Goal: Information Seeking & Learning: Learn about a topic

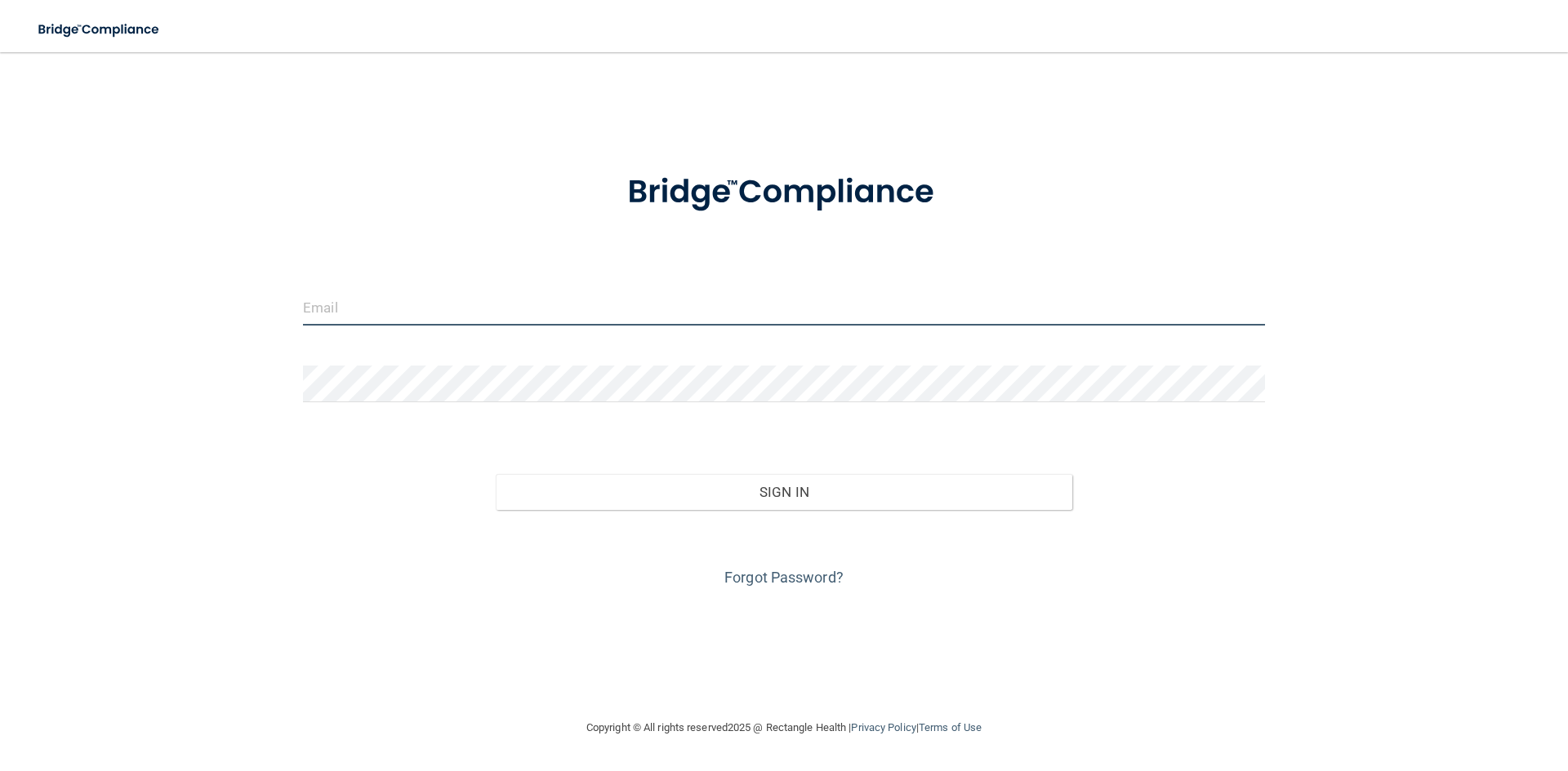
click at [416, 310] on input "email" at bounding box center [784, 306] width 962 height 36
type input "[EMAIL_ADDRESS][DOMAIN_NAME]"
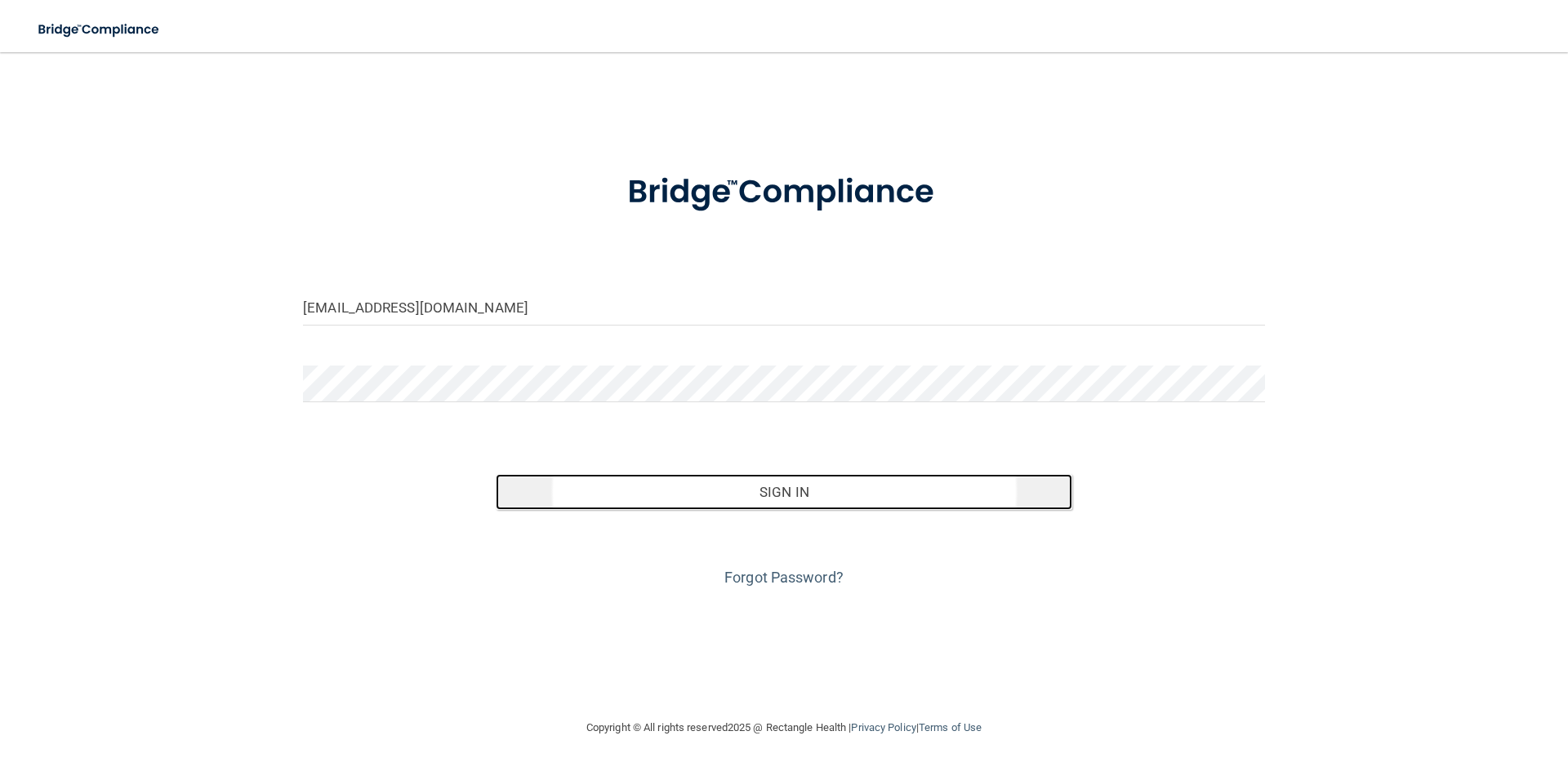
click at [772, 487] on button "Sign In" at bounding box center [784, 492] width 577 height 36
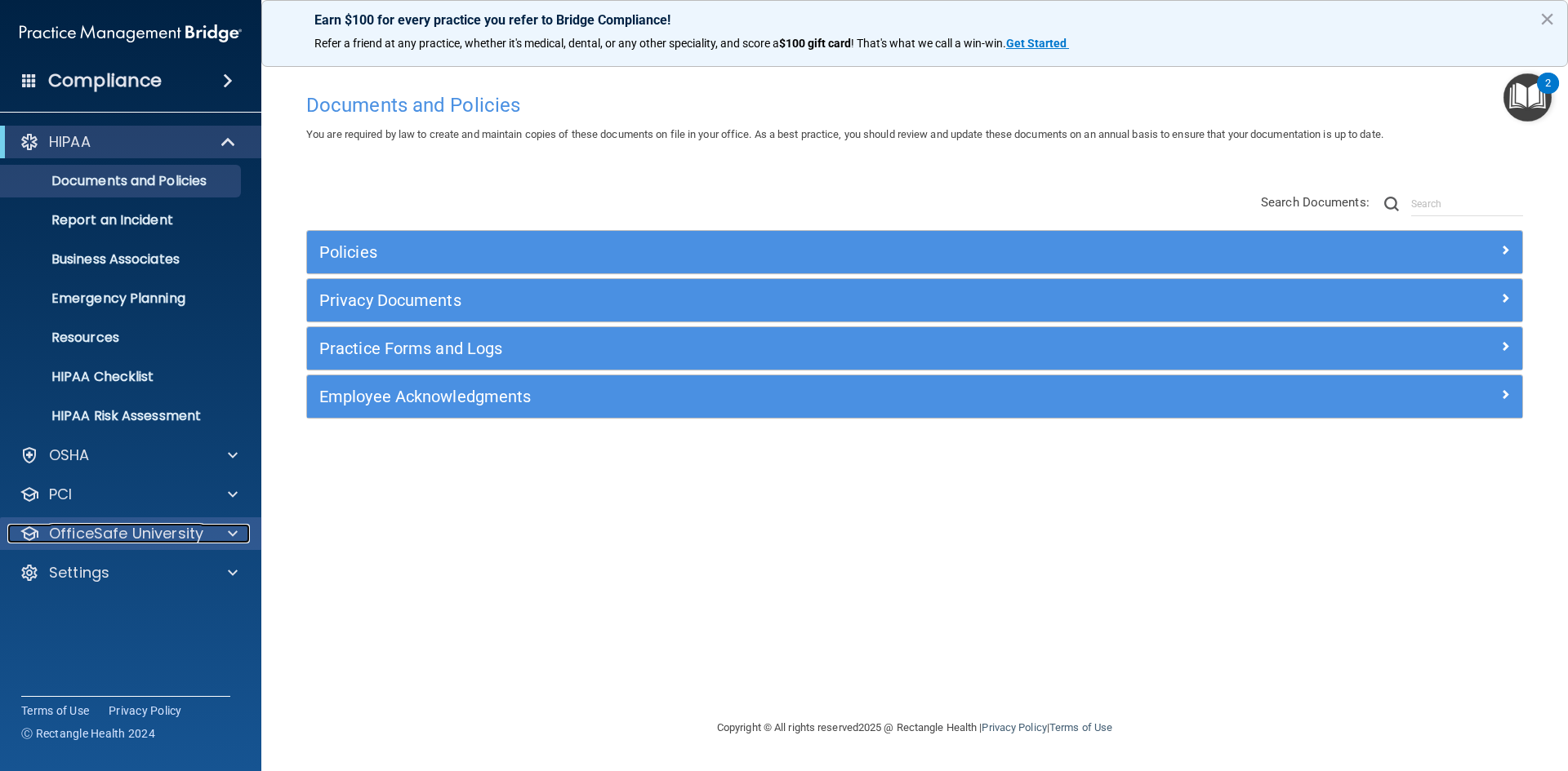
click at [233, 529] on span at bounding box center [232, 534] width 10 height 19
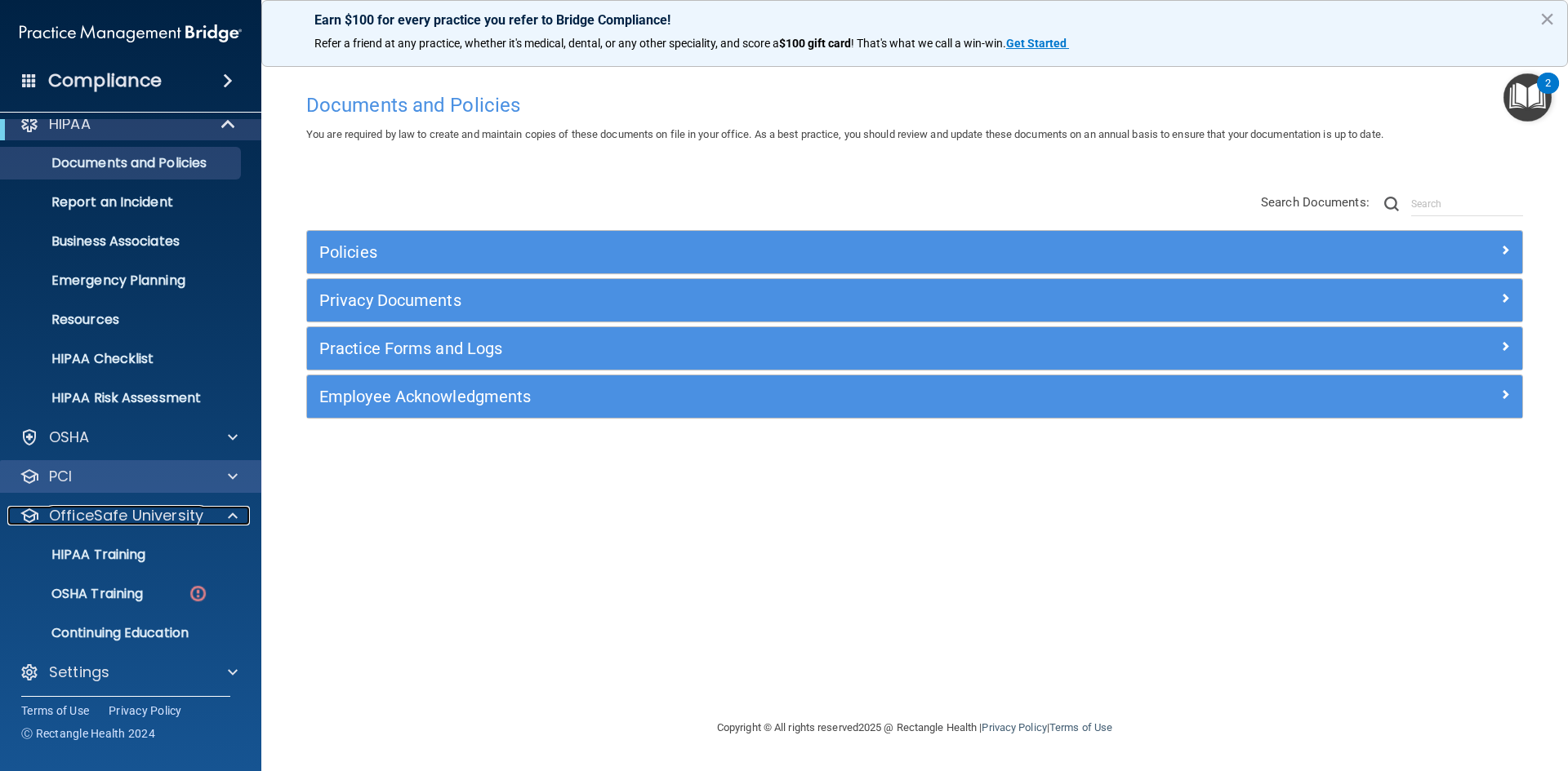
scroll to position [24, 0]
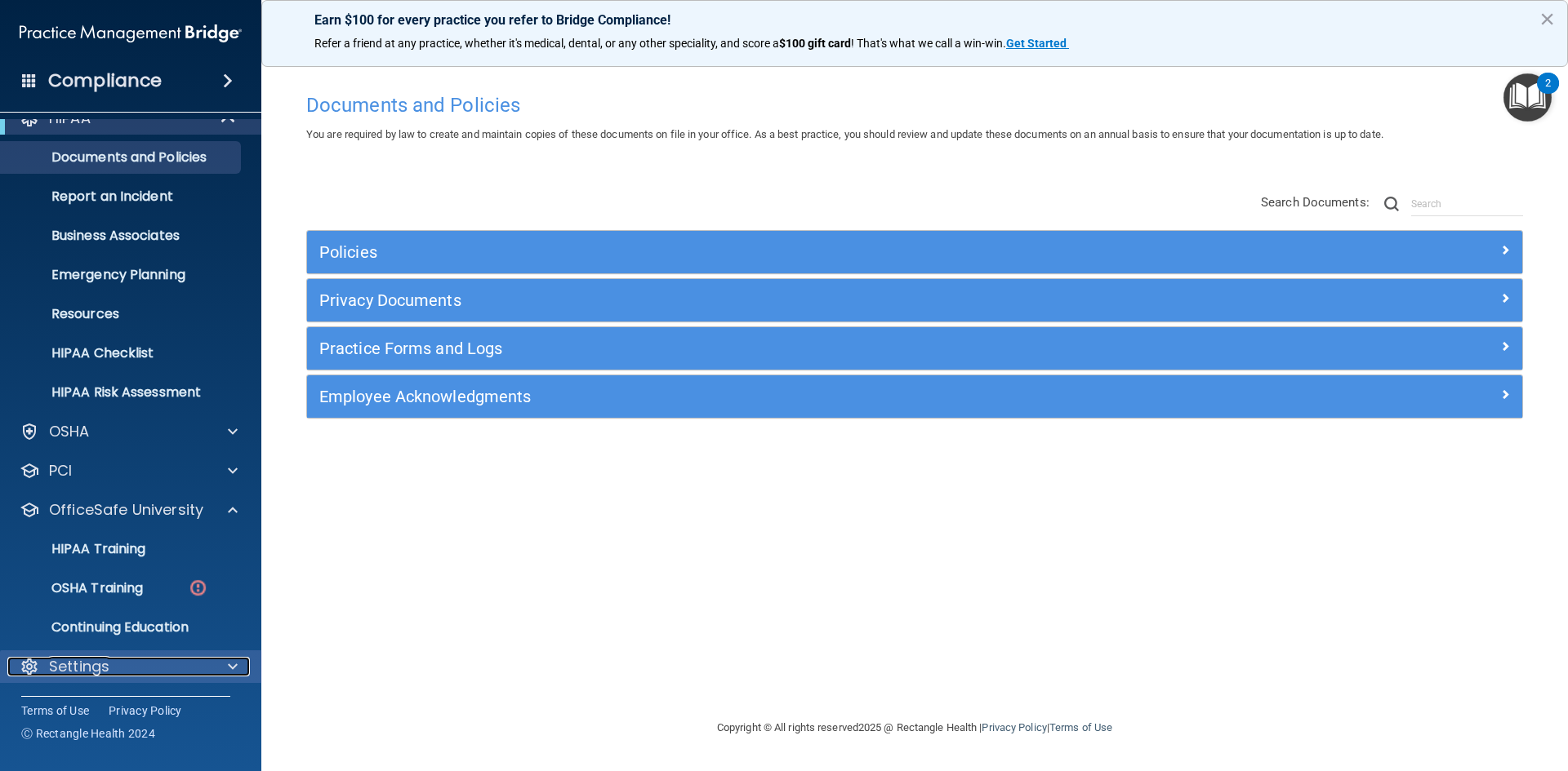
click at [221, 667] on div at bounding box center [230, 667] width 41 height 19
click at [231, 666] on span at bounding box center [232, 667] width 10 height 19
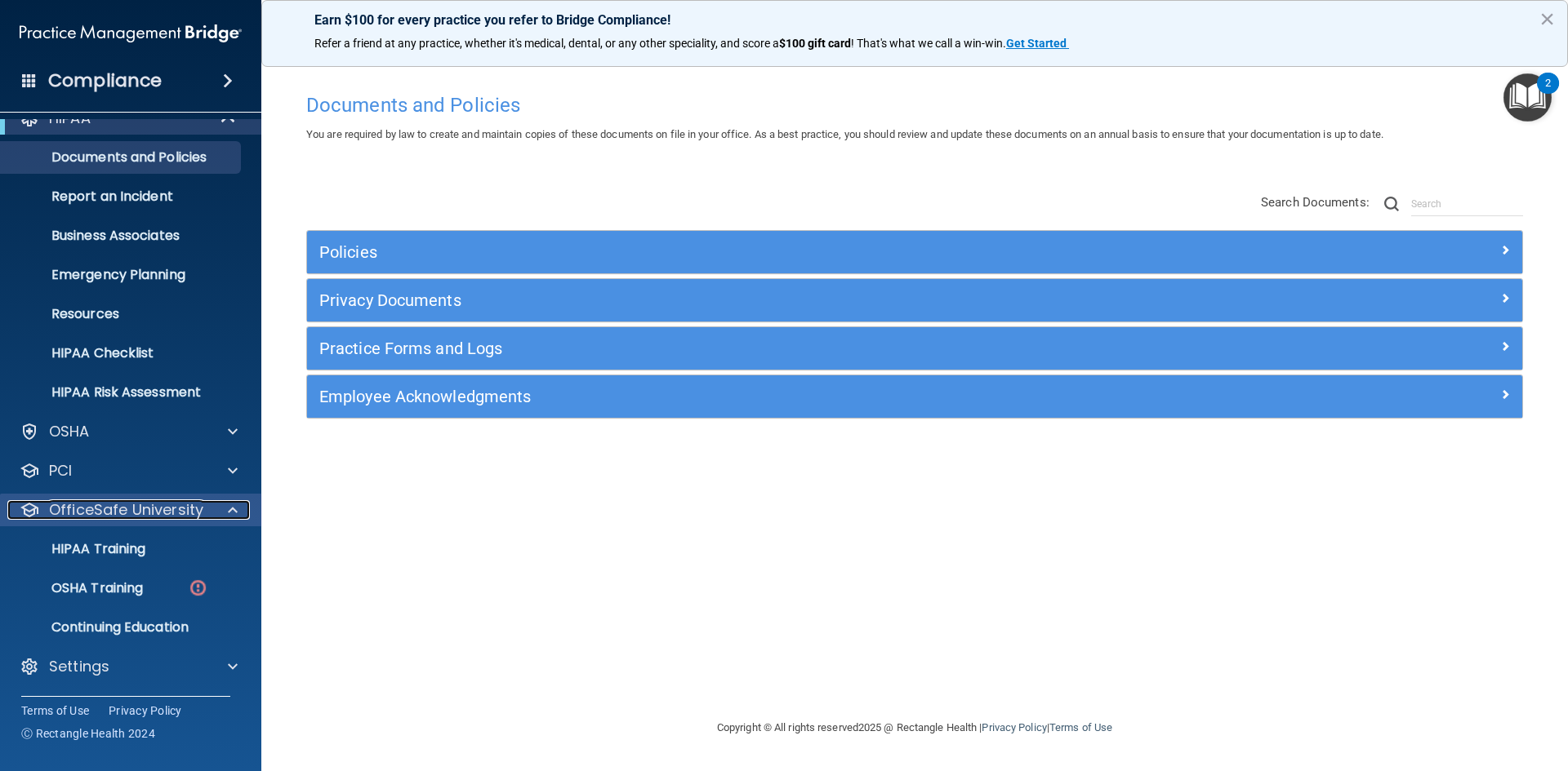
click at [234, 513] on span at bounding box center [232, 510] width 10 height 19
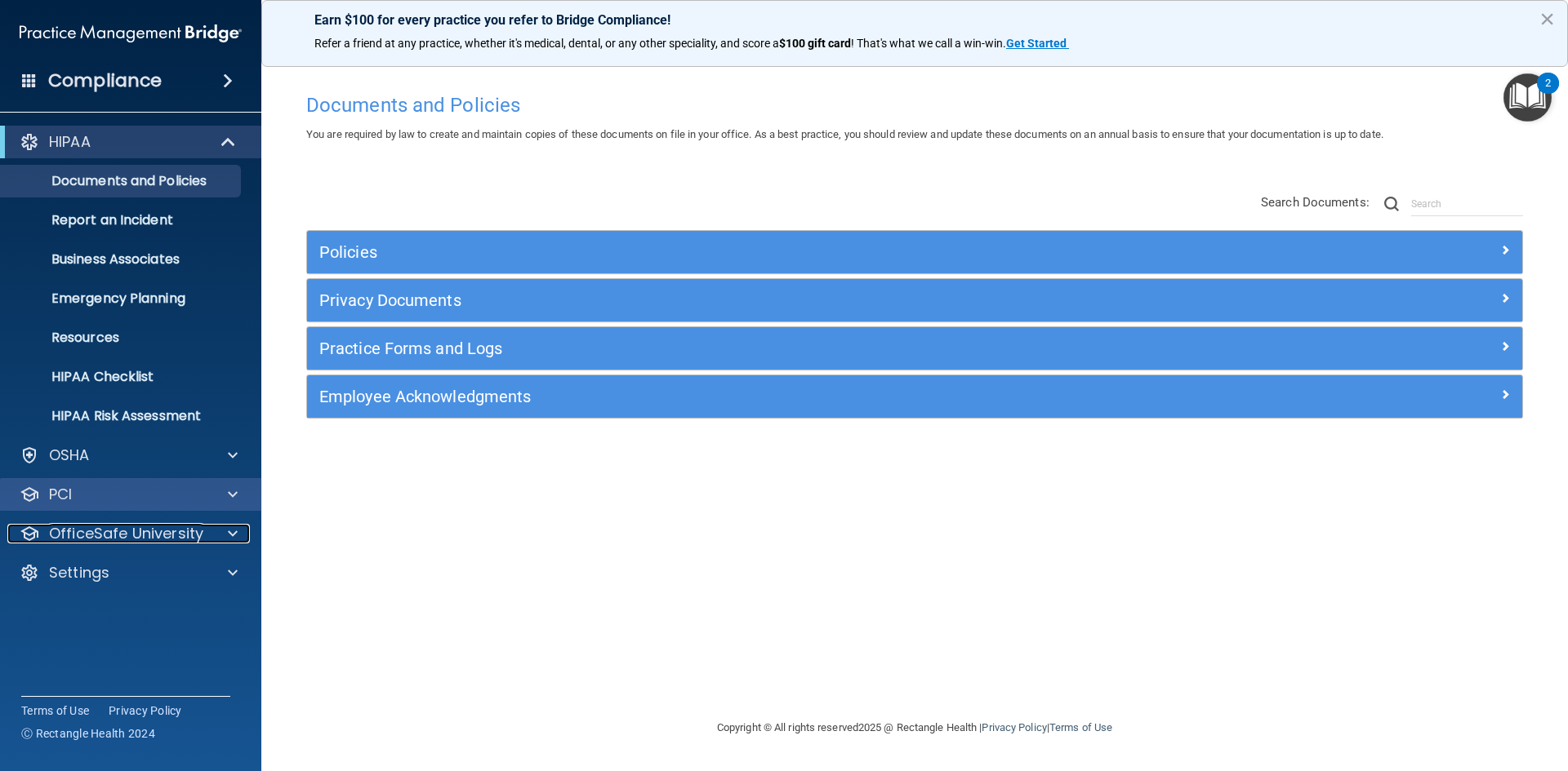
scroll to position [0, 0]
click at [229, 81] on span at bounding box center [228, 81] width 10 height 19
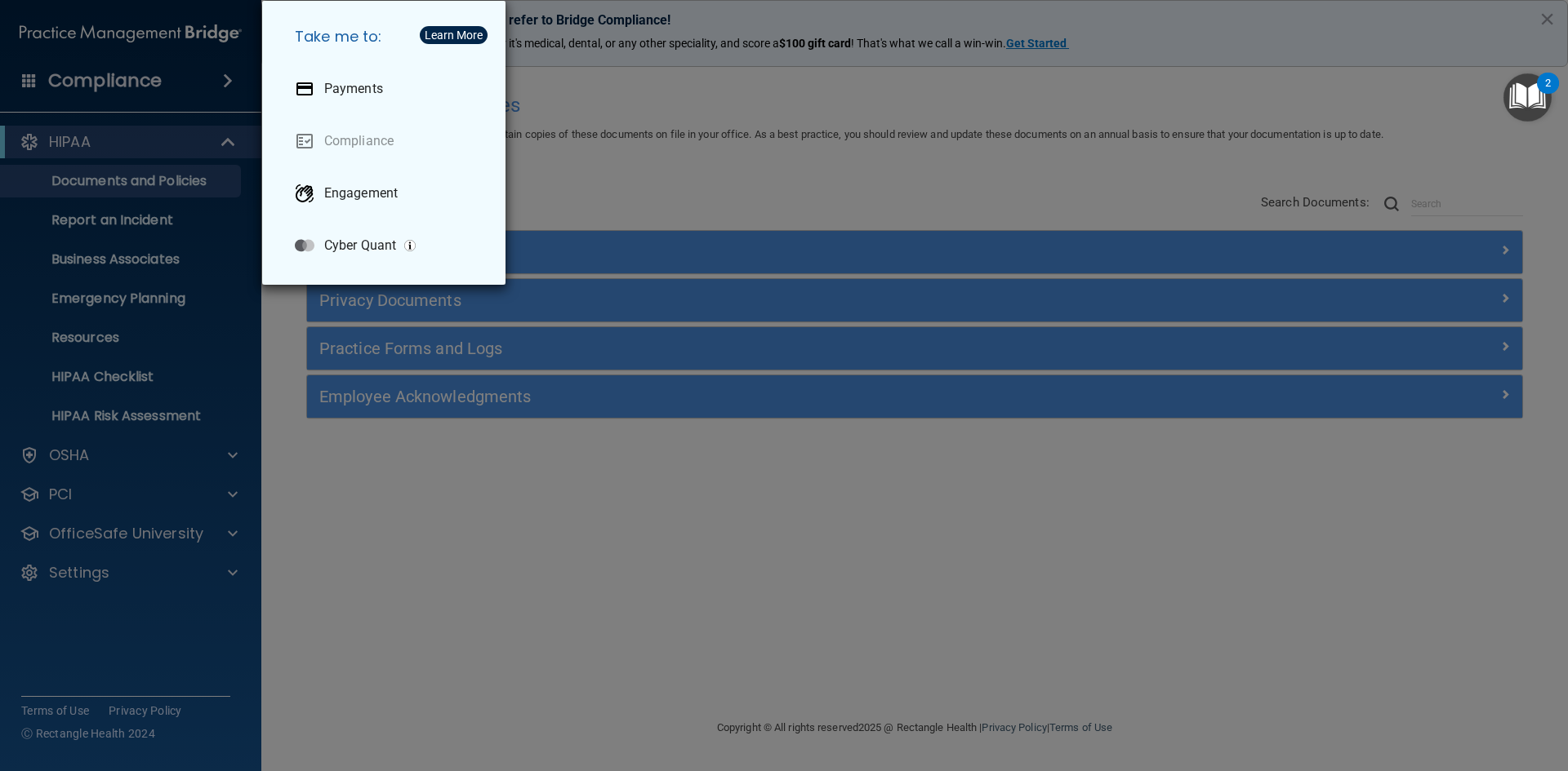
click at [340, 531] on div "Take me to: Payments Compliance Engagement Cyber Quant" at bounding box center [784, 385] width 1568 height 771
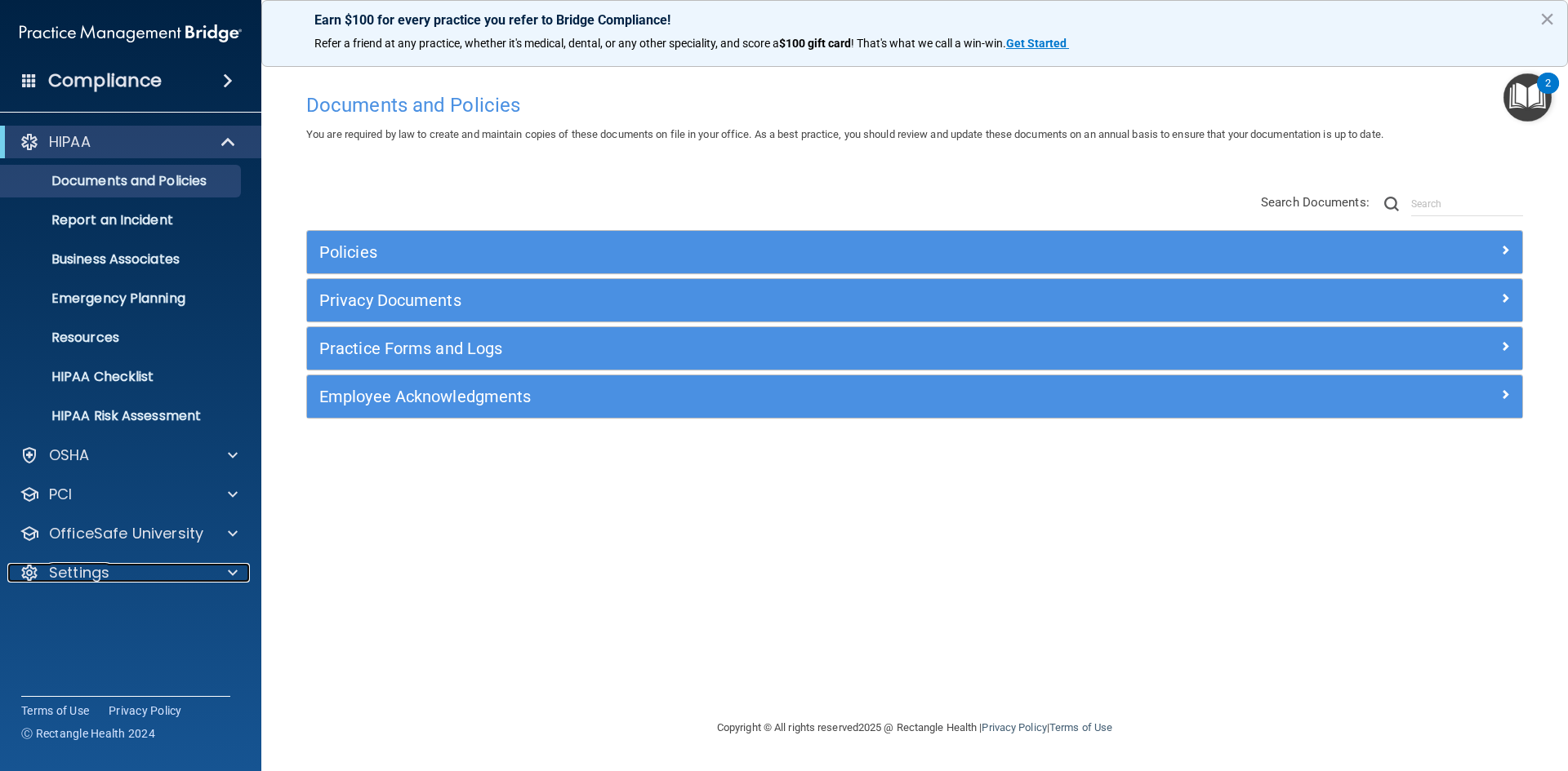
click at [231, 566] on span at bounding box center [232, 573] width 10 height 19
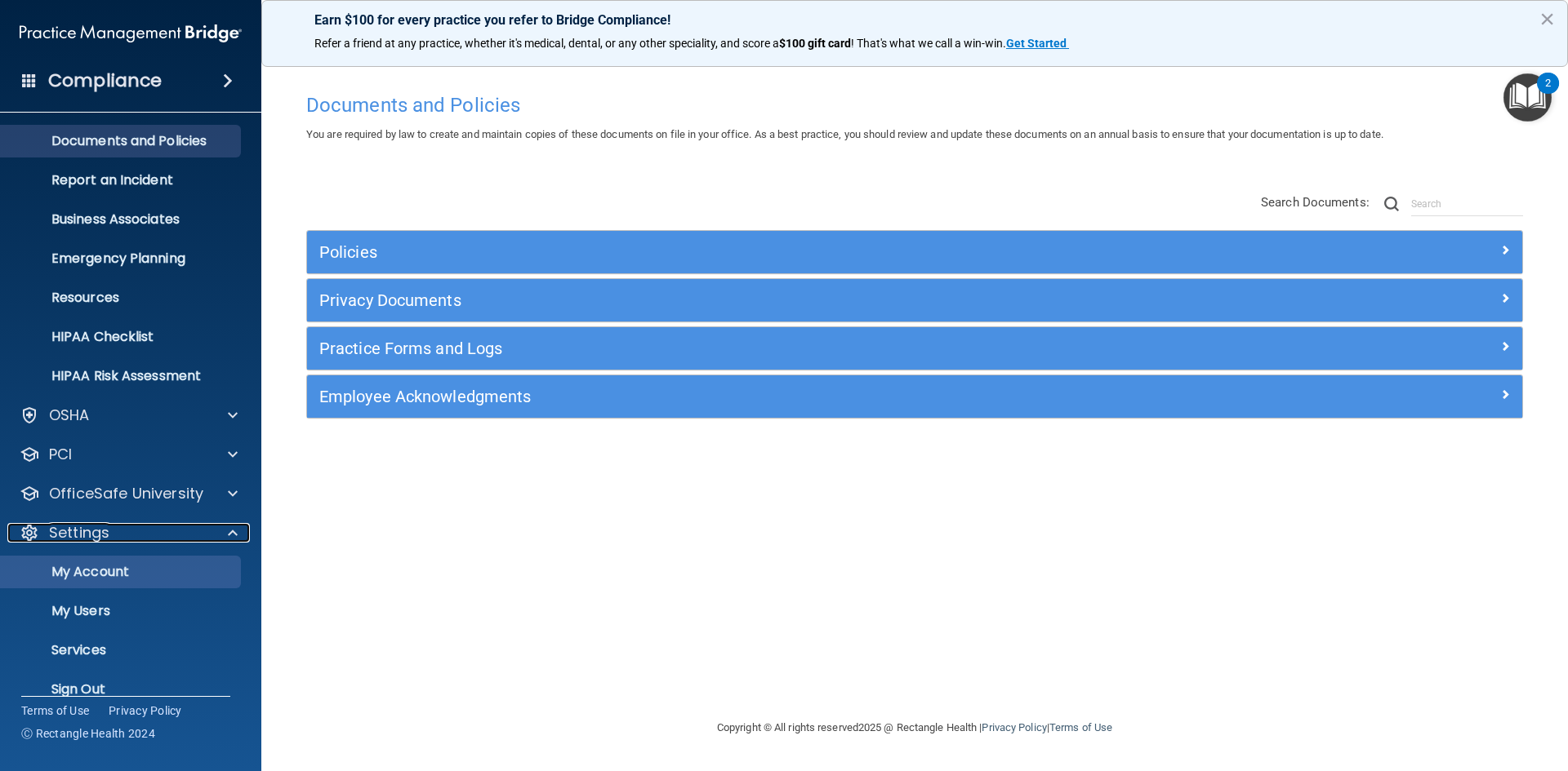
scroll to position [63, 0]
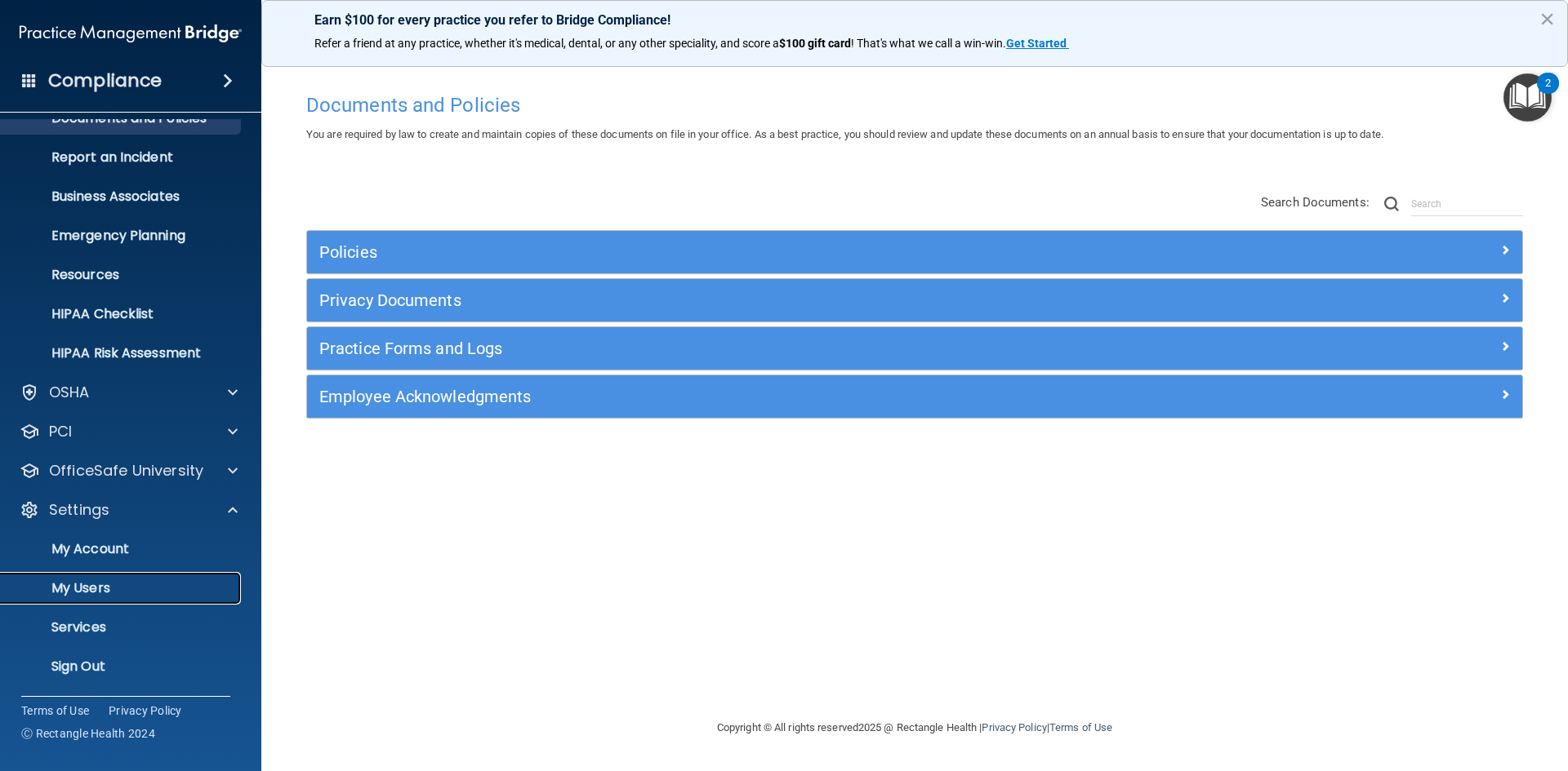
click at [136, 578] on link "My Users" at bounding box center [112, 588] width 257 height 33
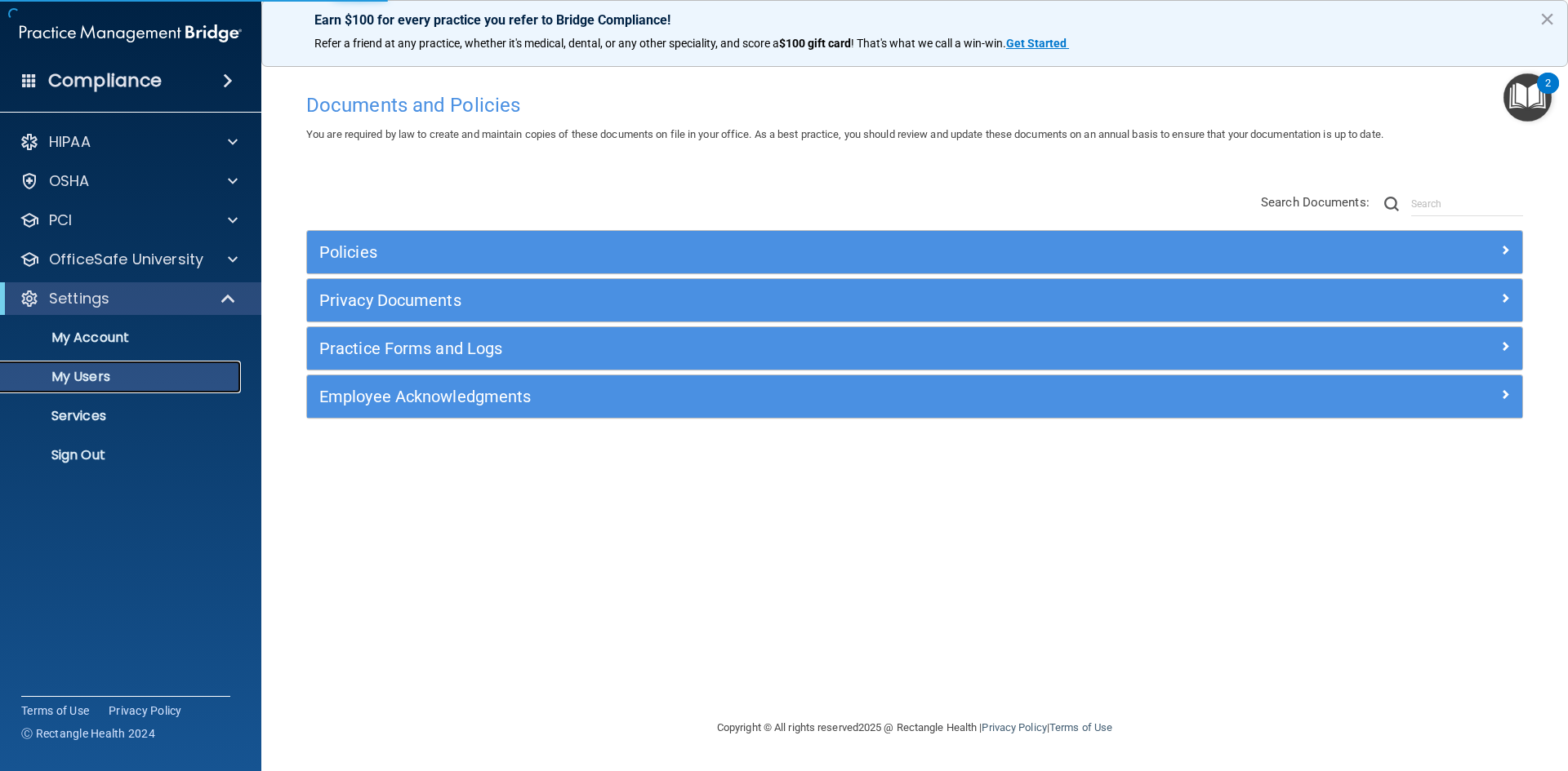
select select "20"
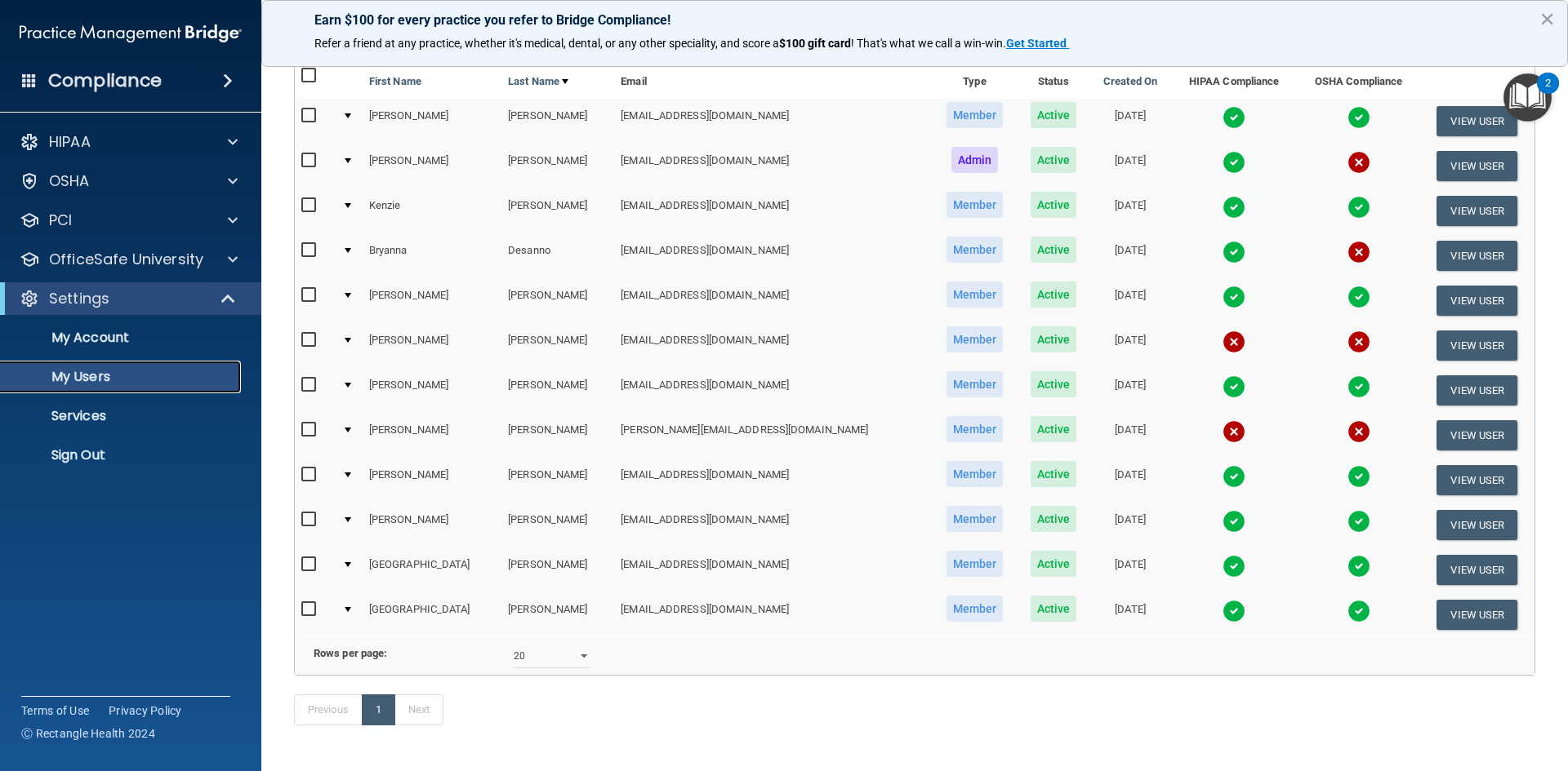
scroll to position [163, 0]
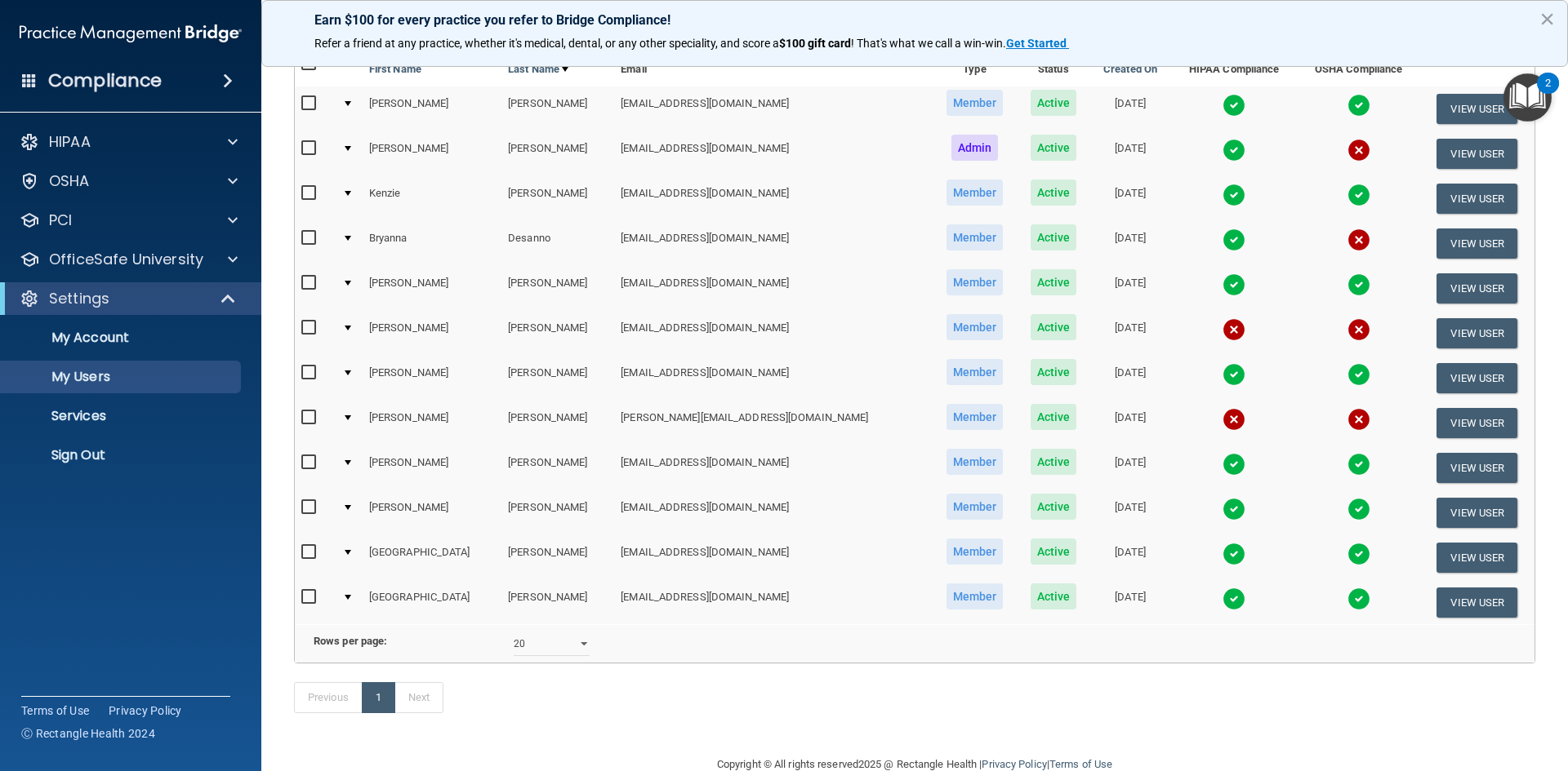
click at [309, 329] on input "checkbox" at bounding box center [310, 328] width 19 height 13
checkbox input "true"
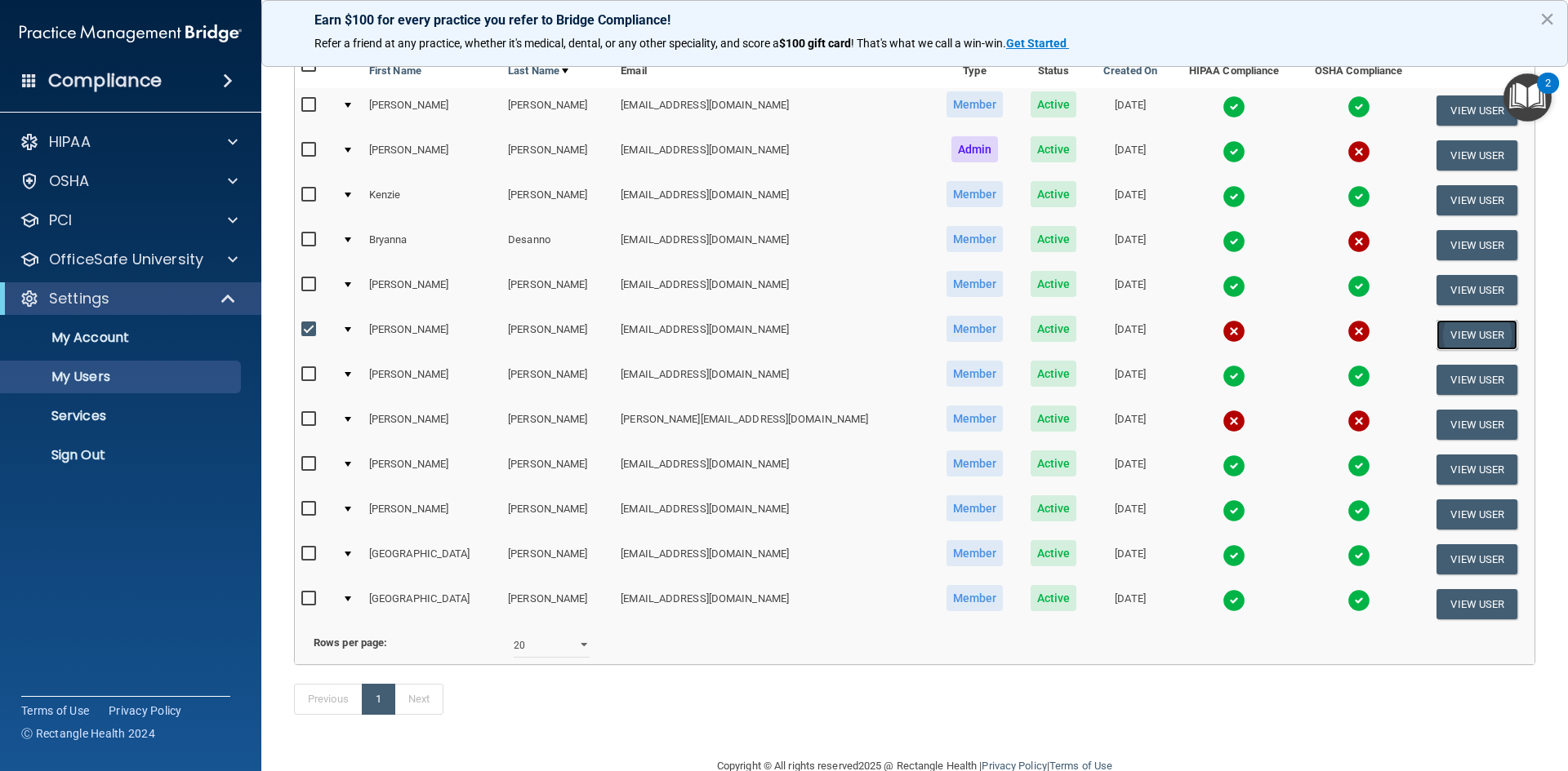
click at [1457, 330] on button "View User" at bounding box center [1476, 335] width 81 height 30
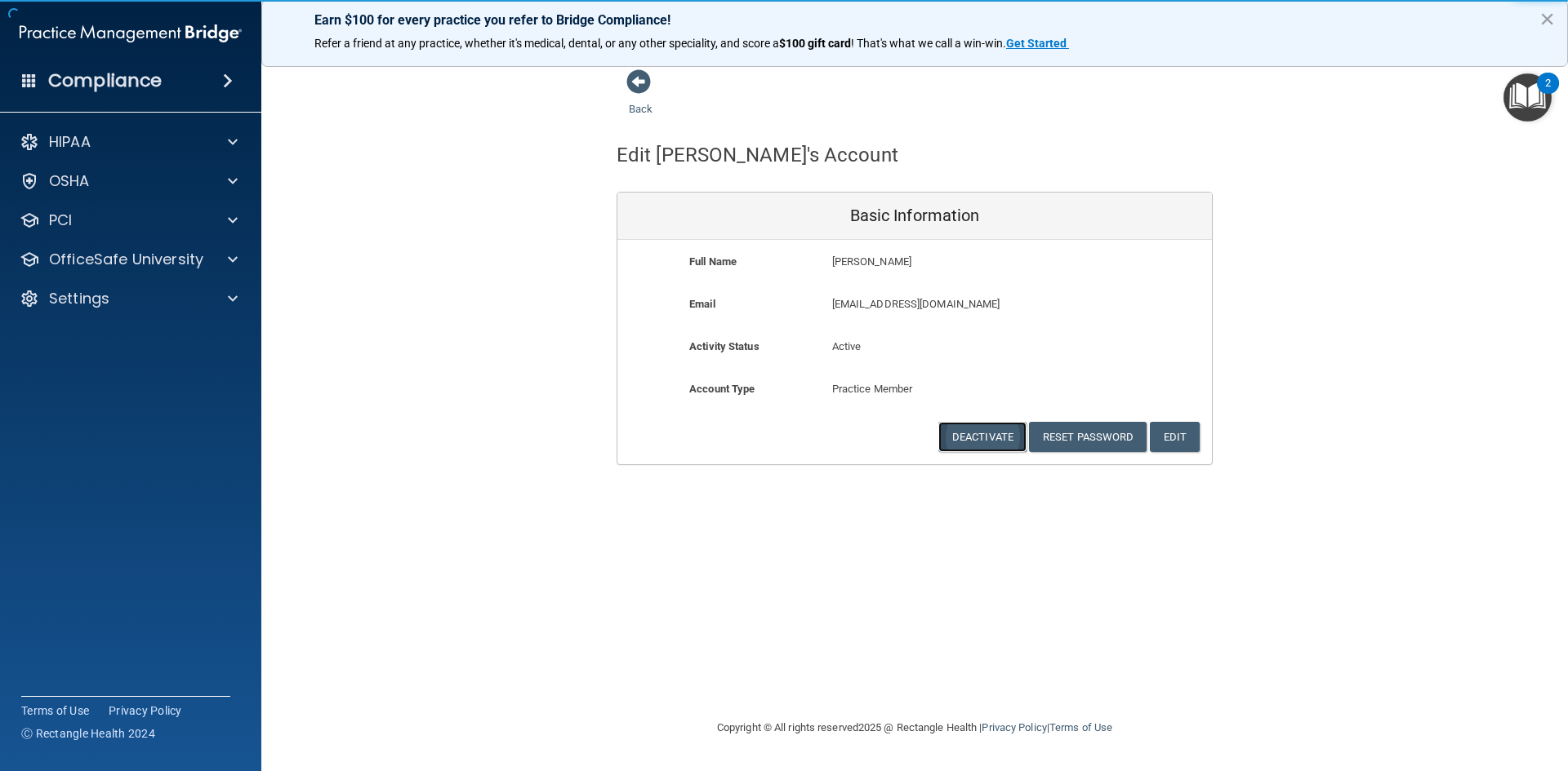
click at [962, 430] on button "Deactivate" at bounding box center [983, 437] width 89 height 30
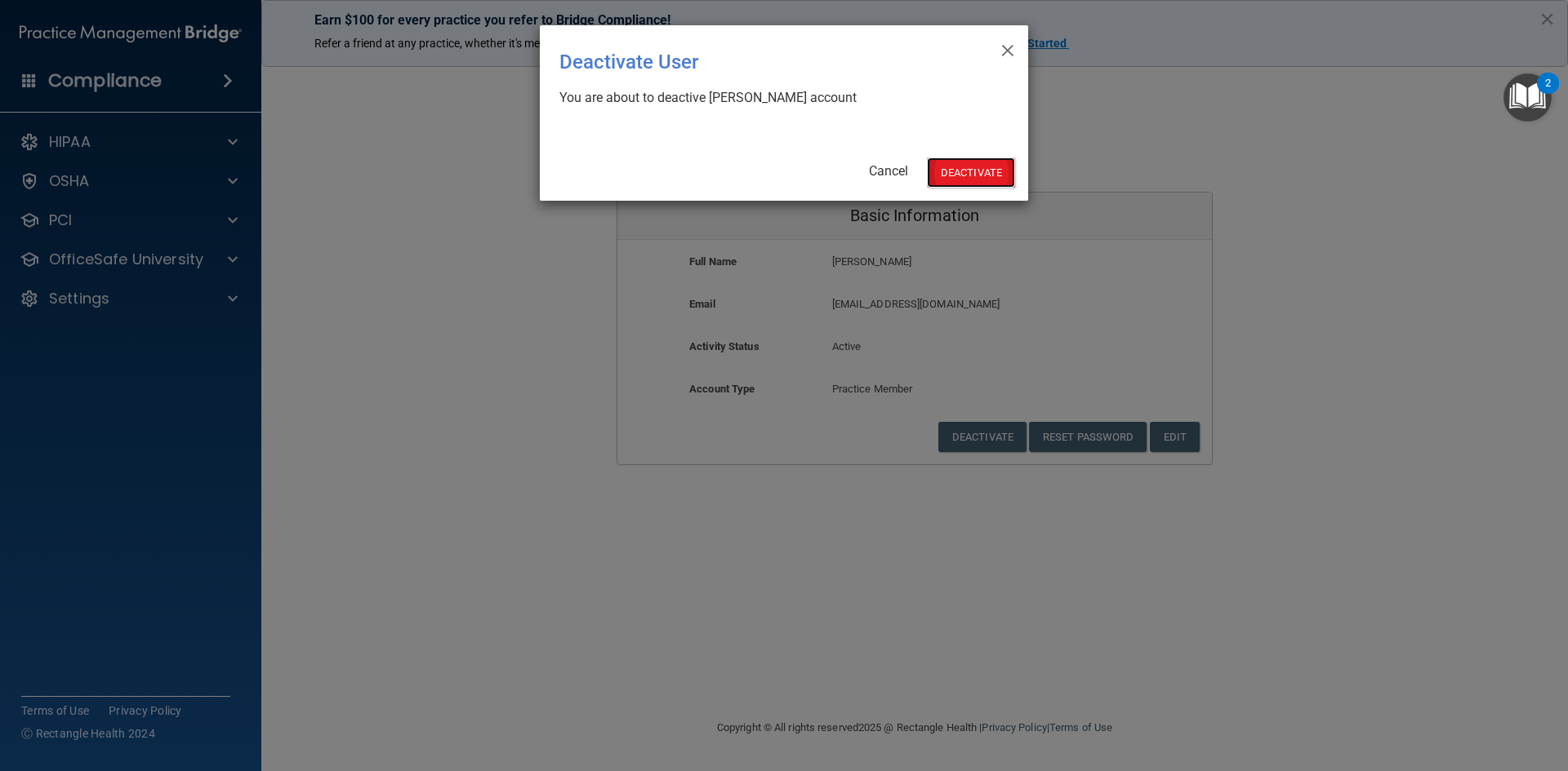
click at [964, 178] on button "Deactivate" at bounding box center [971, 173] width 89 height 30
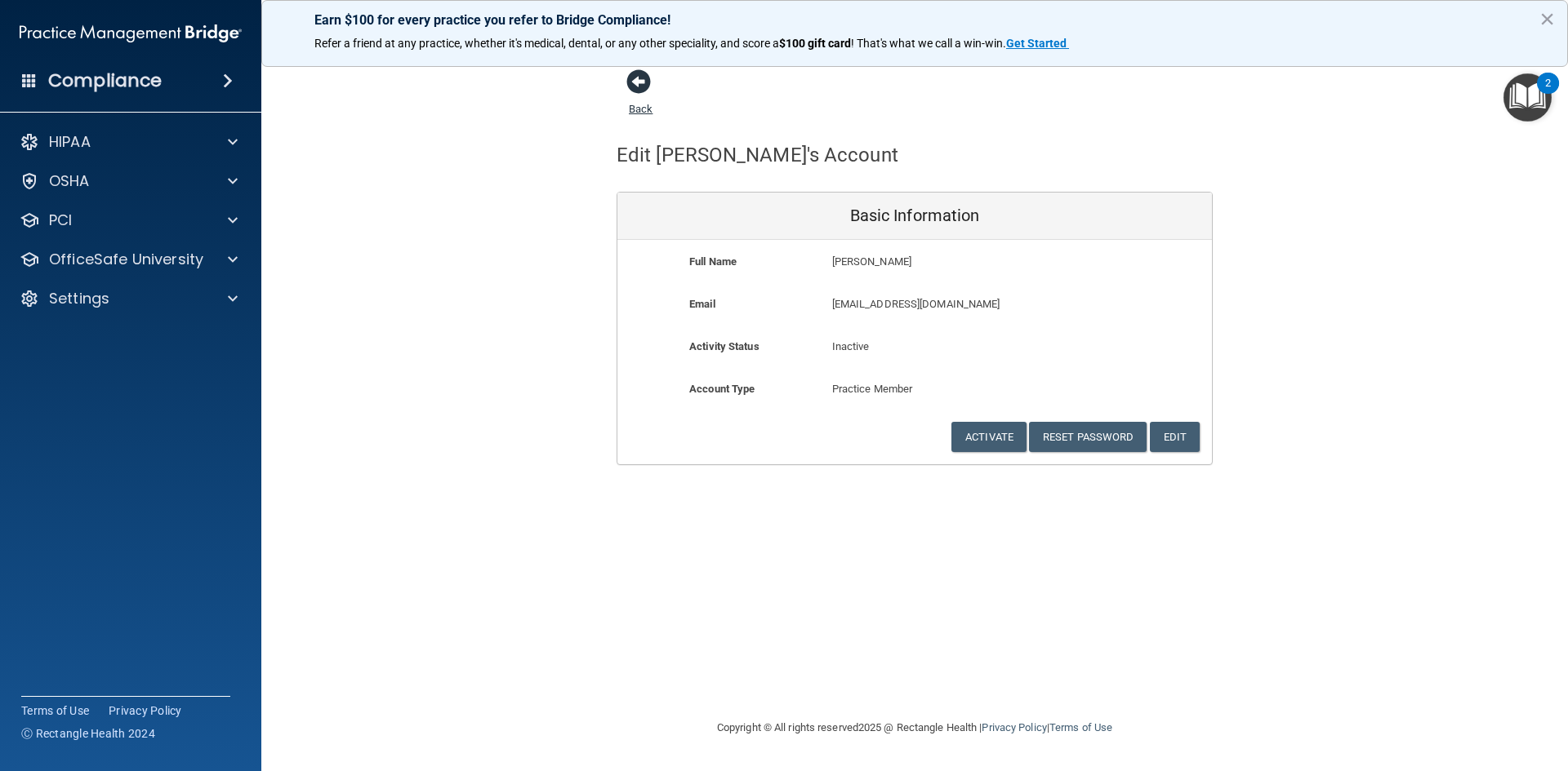
click at [632, 81] on span at bounding box center [638, 81] width 25 height 25
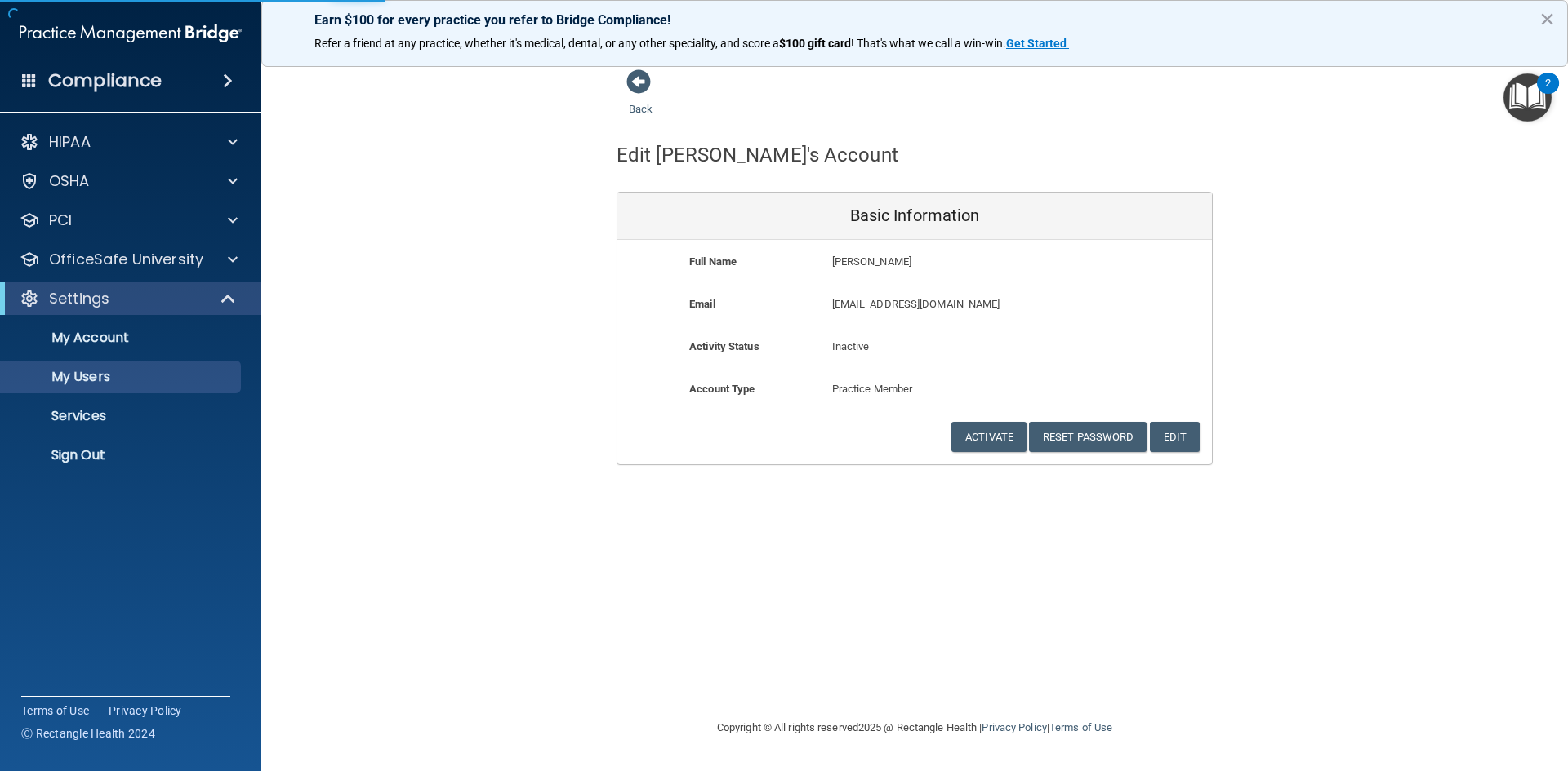
select select "20"
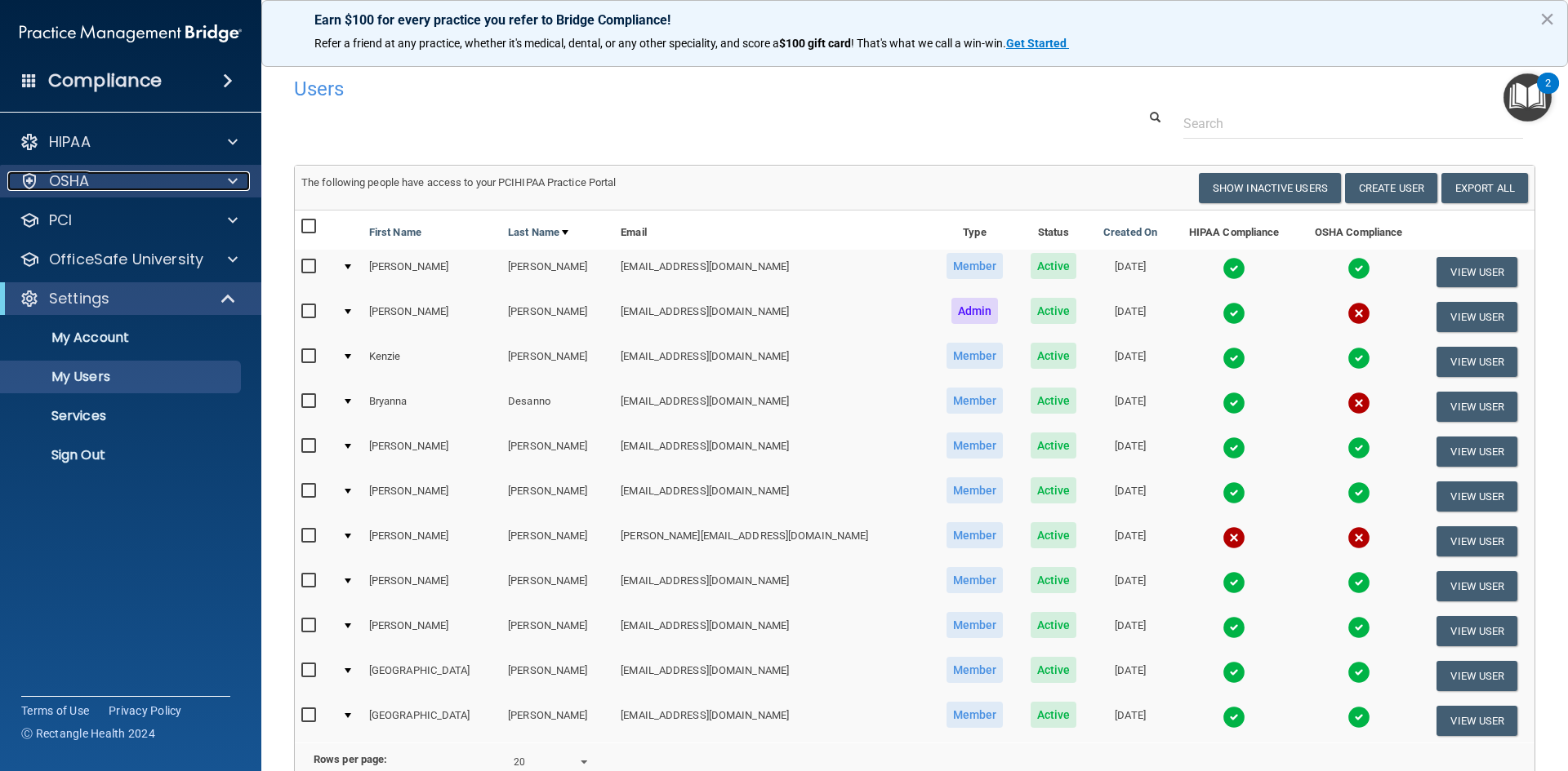
click at [99, 184] on div "OSHA" at bounding box center [108, 181] width 203 height 19
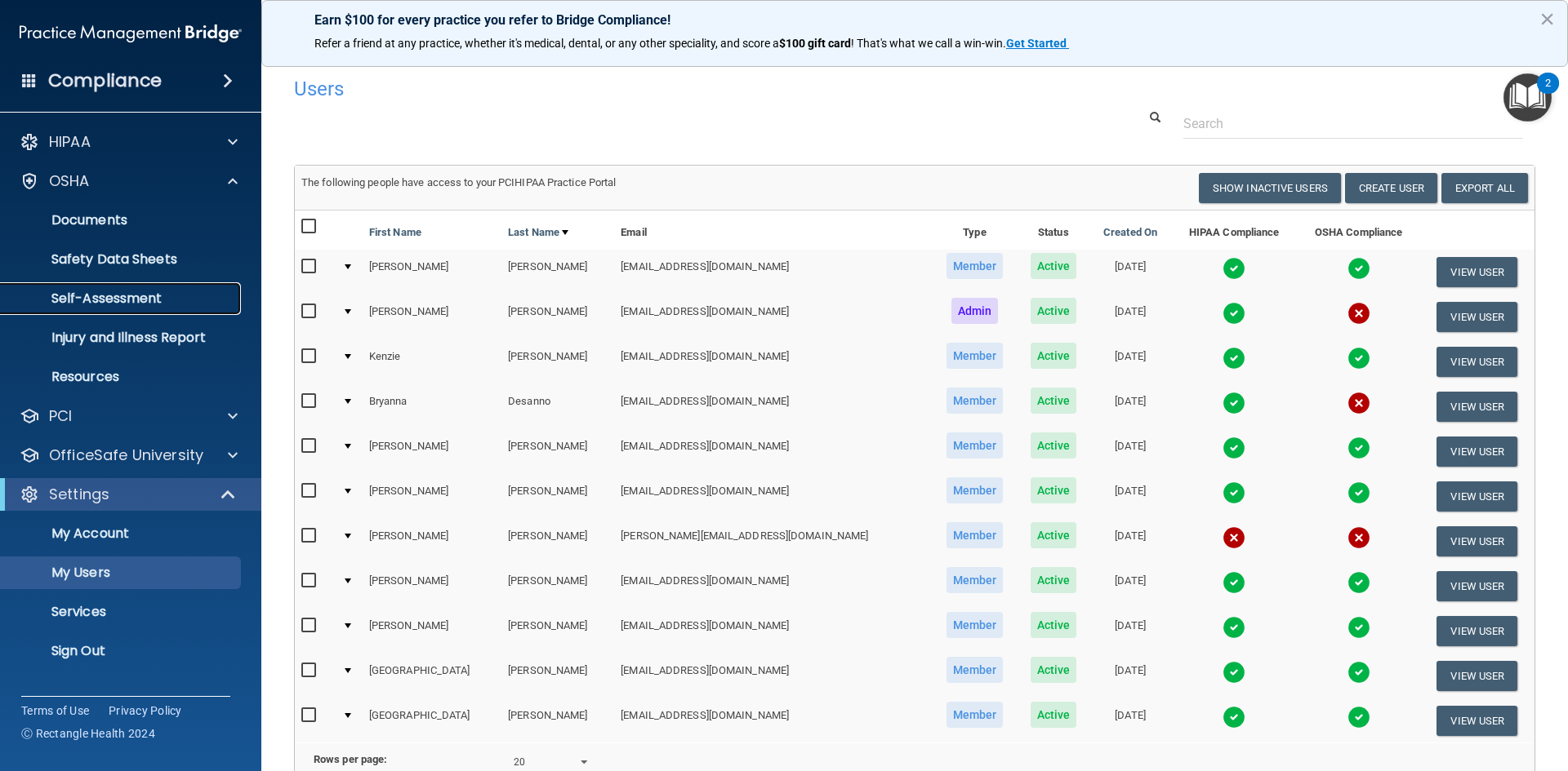
click at [110, 305] on p "Self-Assessment" at bounding box center [122, 298] width 223 height 16
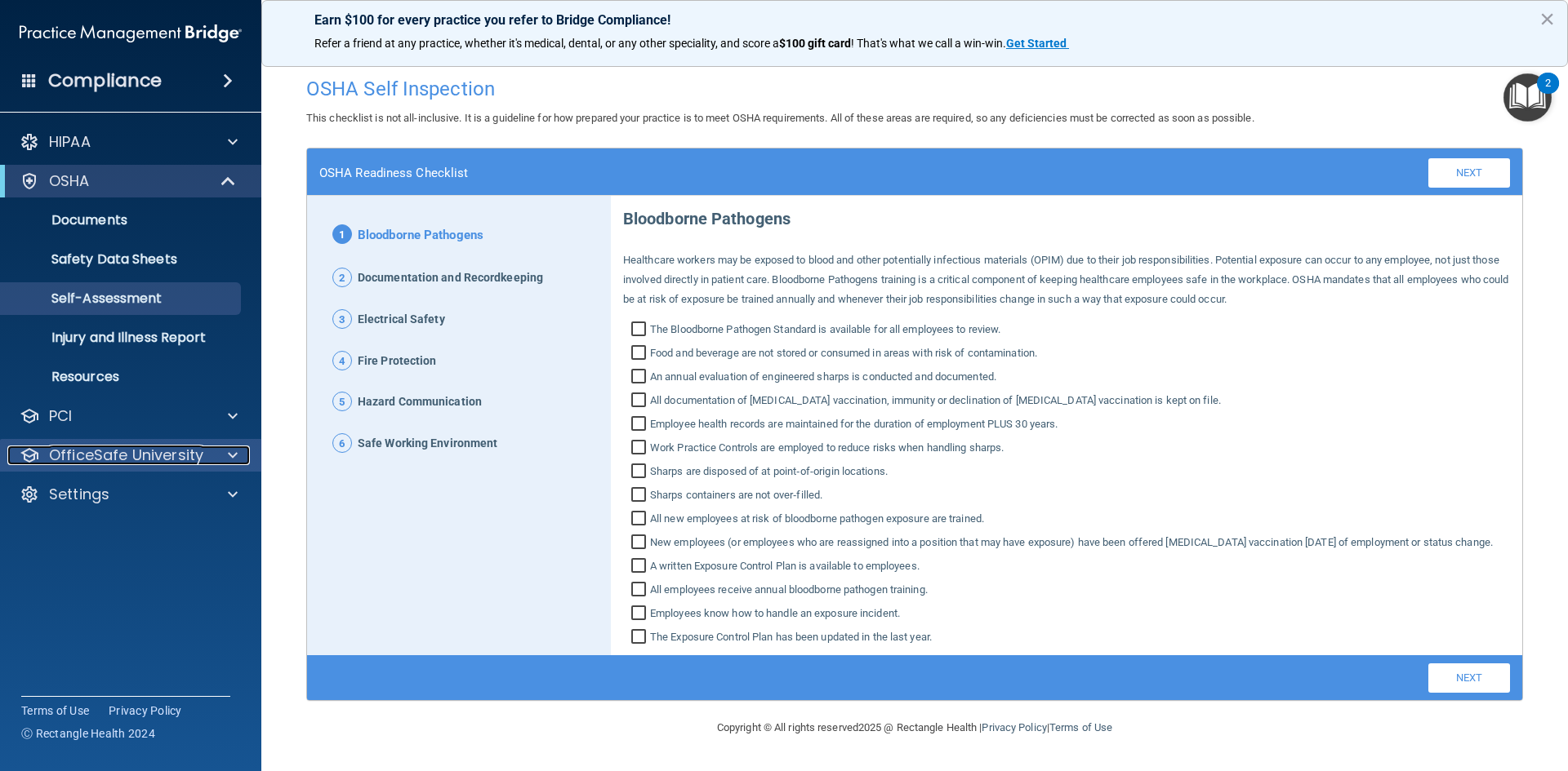
click at [79, 449] on p "OfficeSafe University" at bounding box center [126, 456] width 154 height 19
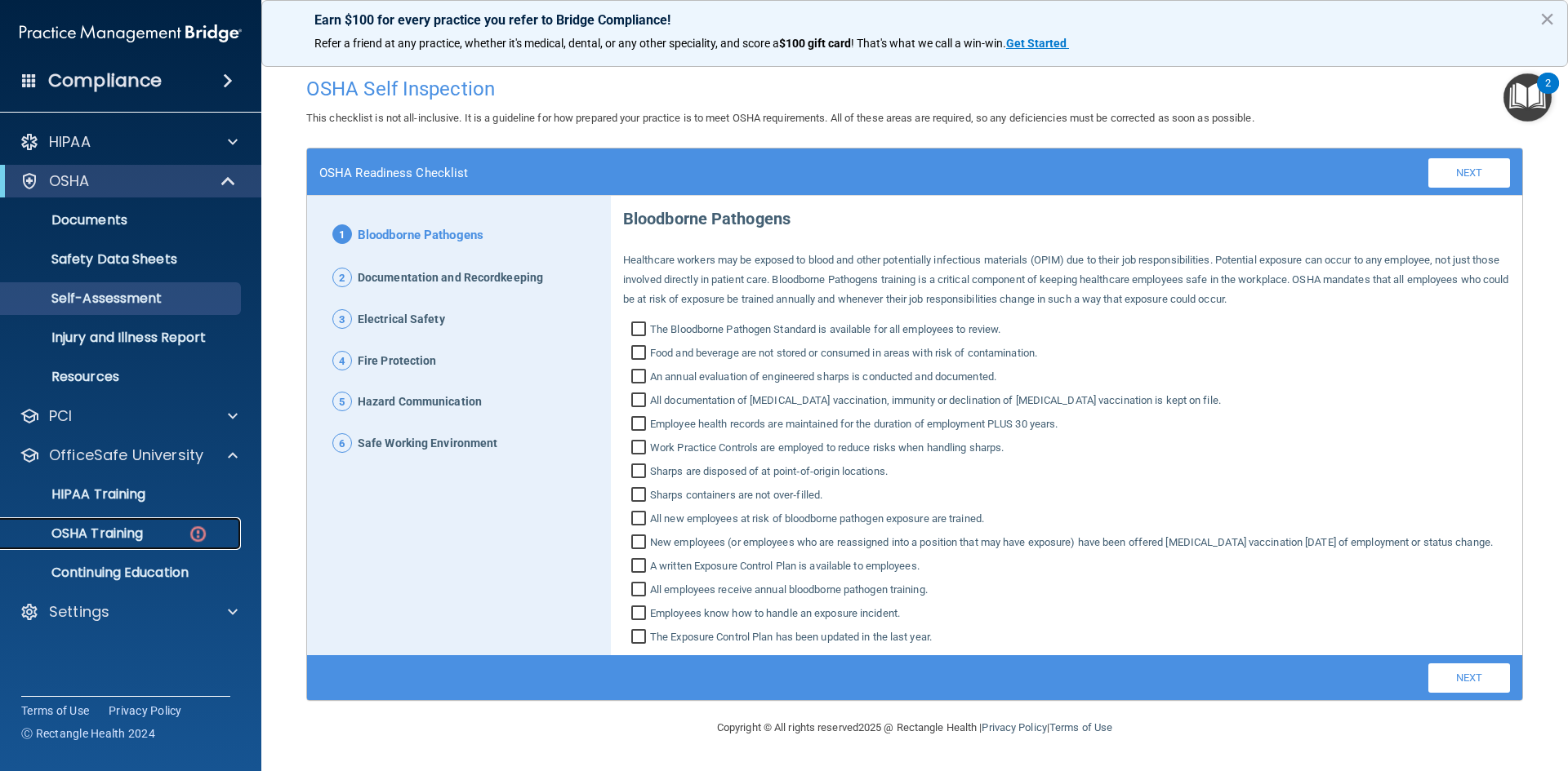
click at [120, 521] on link "OSHA Training" at bounding box center [112, 534] width 257 height 33
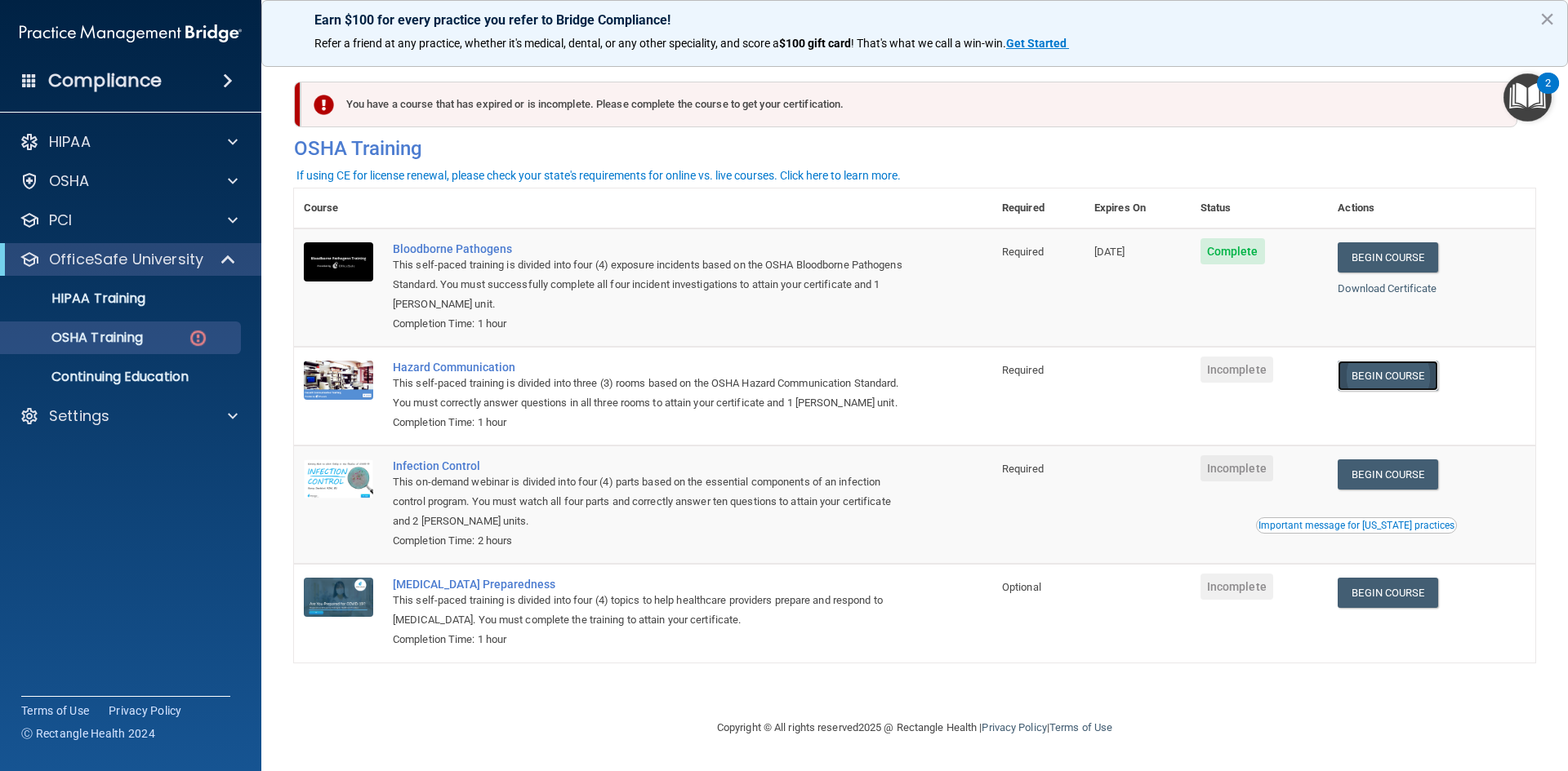
click at [1359, 379] on link "Begin Course" at bounding box center [1387, 376] width 100 height 30
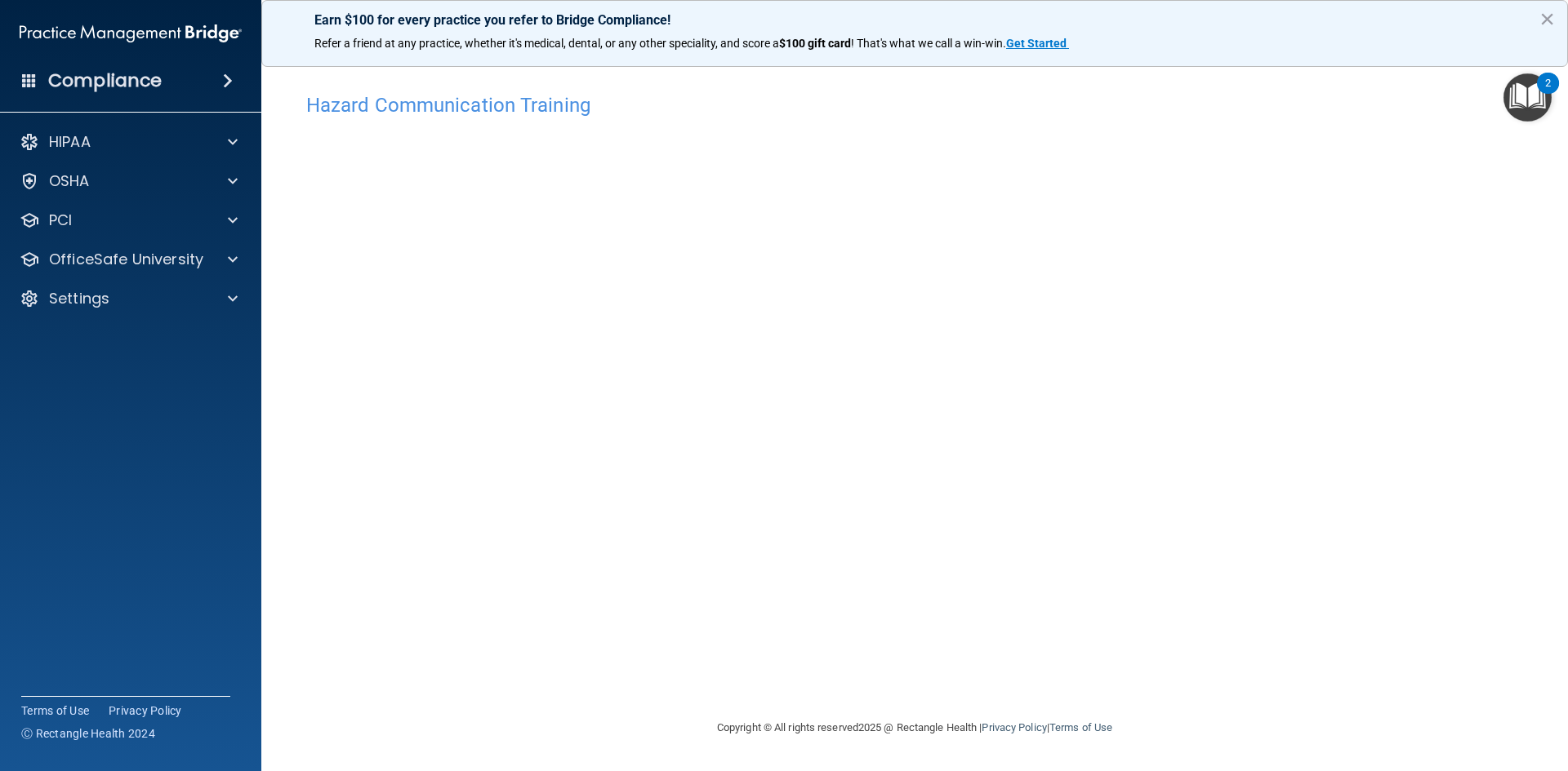
click at [1170, 697] on div "Hazard Communication Training This course doesn’t expire until . Are you sure y…" at bounding box center [915, 402] width 1241 height 634
click at [210, 254] on div at bounding box center [230, 259] width 41 height 19
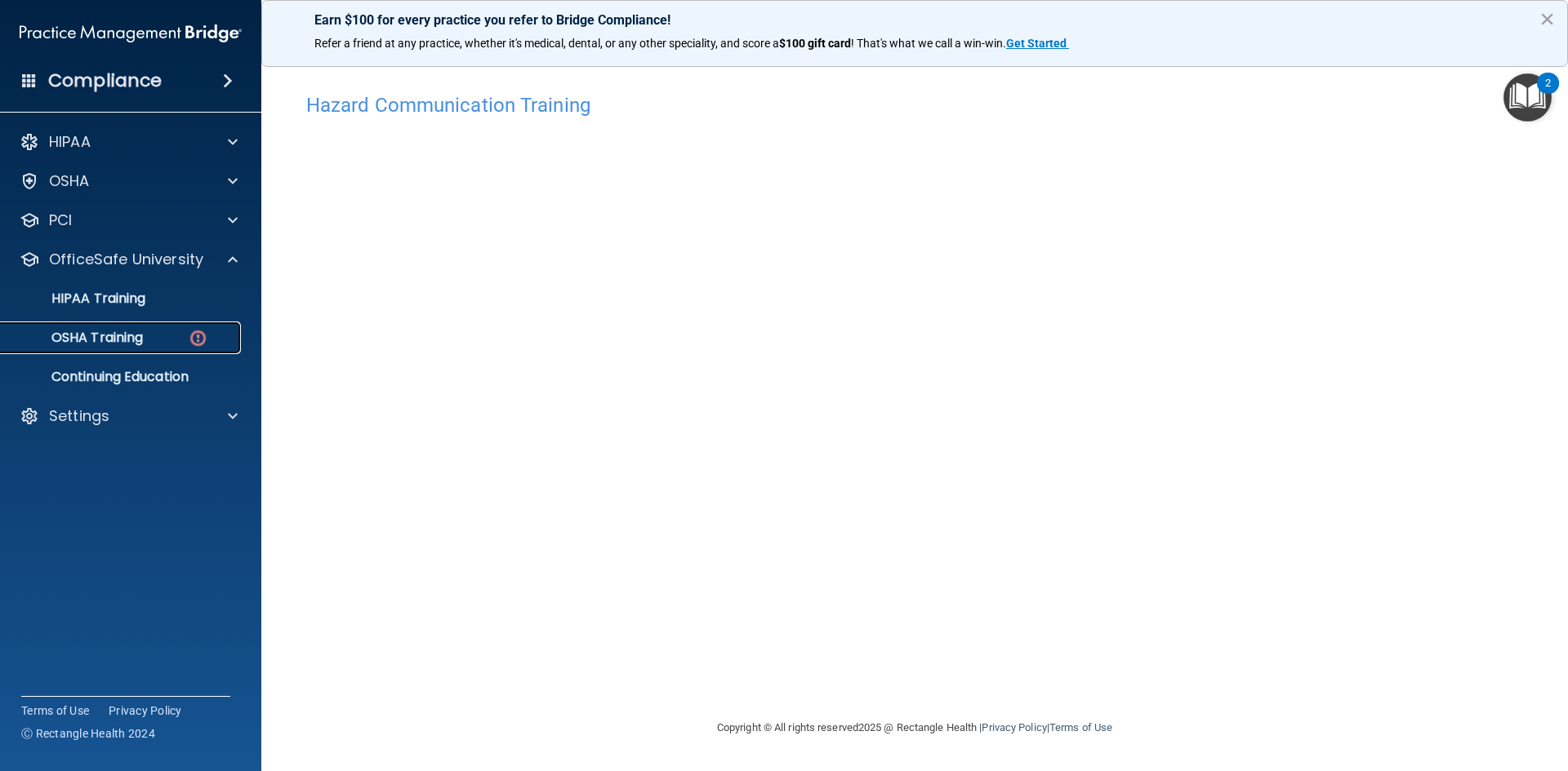
click at [169, 334] on div "OSHA Training" at bounding box center [122, 338] width 223 height 16
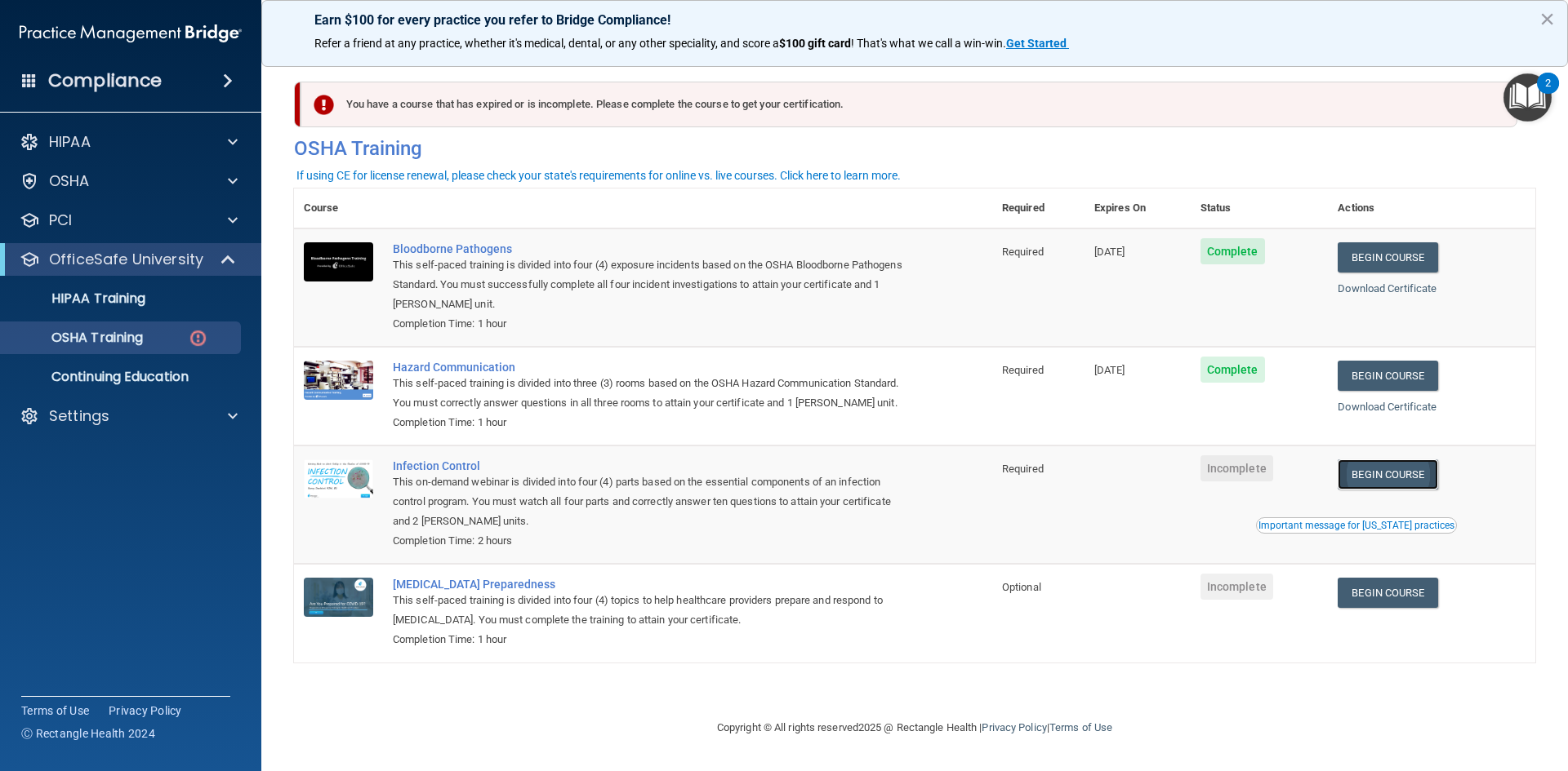
click at [1367, 475] on link "Begin Course" at bounding box center [1387, 474] width 100 height 30
click at [125, 300] on p "HIPAA Training" at bounding box center [78, 298] width 135 height 16
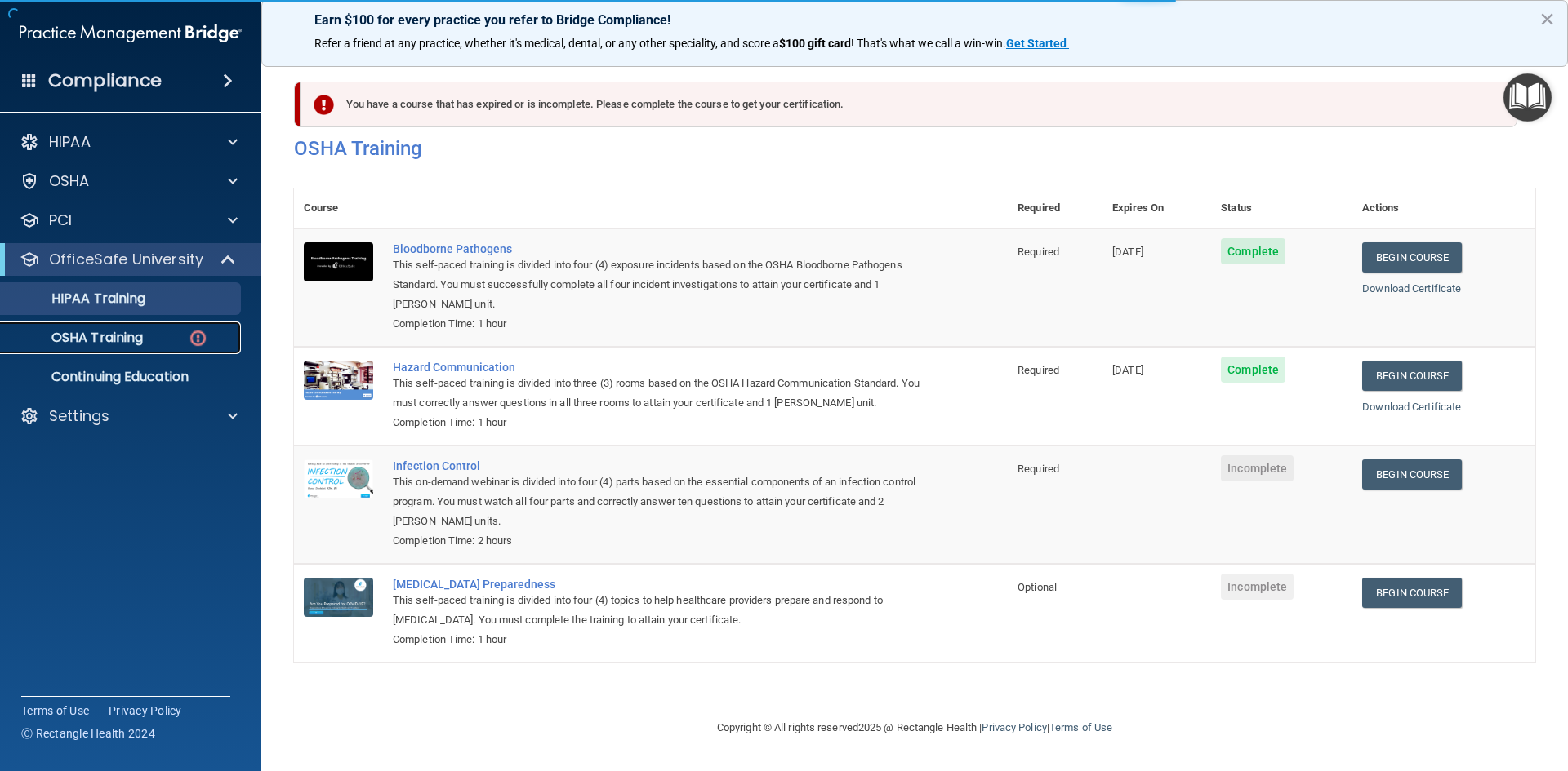
click at [124, 340] on p "OSHA Training" at bounding box center [76, 338] width 132 height 16
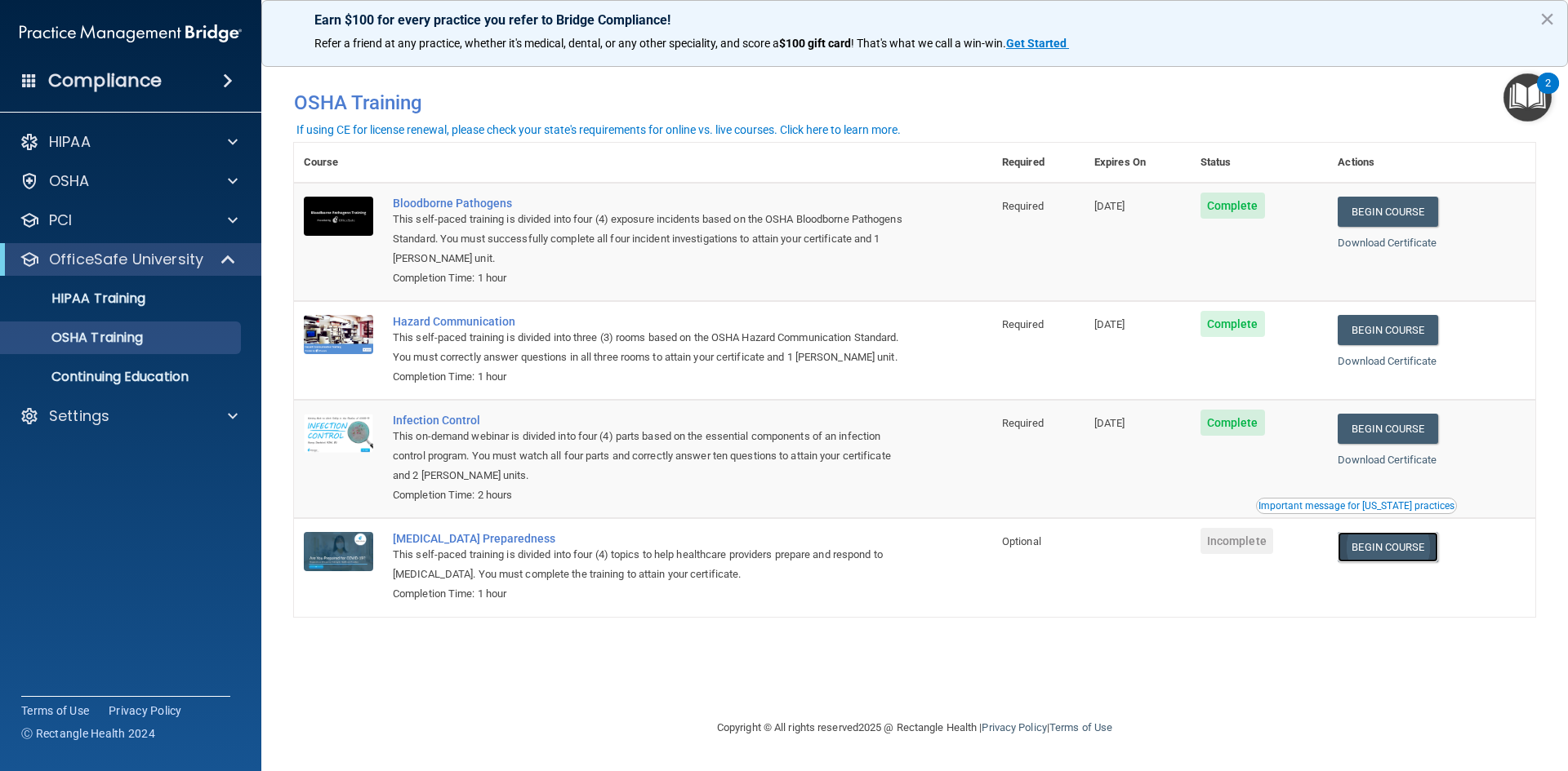
click at [1362, 547] on link "Begin Course" at bounding box center [1387, 547] width 100 height 30
click at [120, 308] on link "HIPAA Training" at bounding box center [112, 298] width 257 height 33
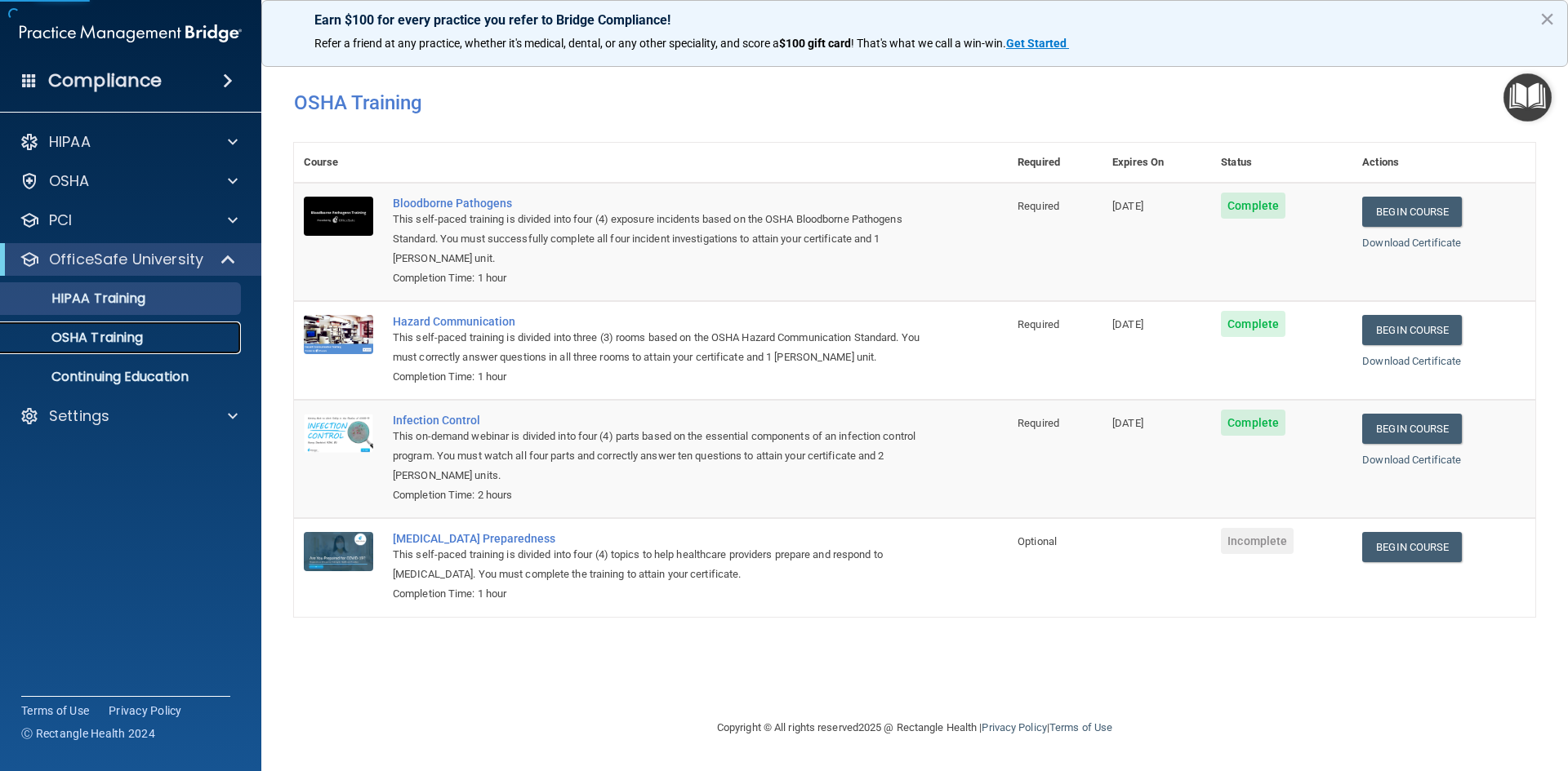
click at [122, 332] on p "OSHA Training" at bounding box center [76, 338] width 132 height 16
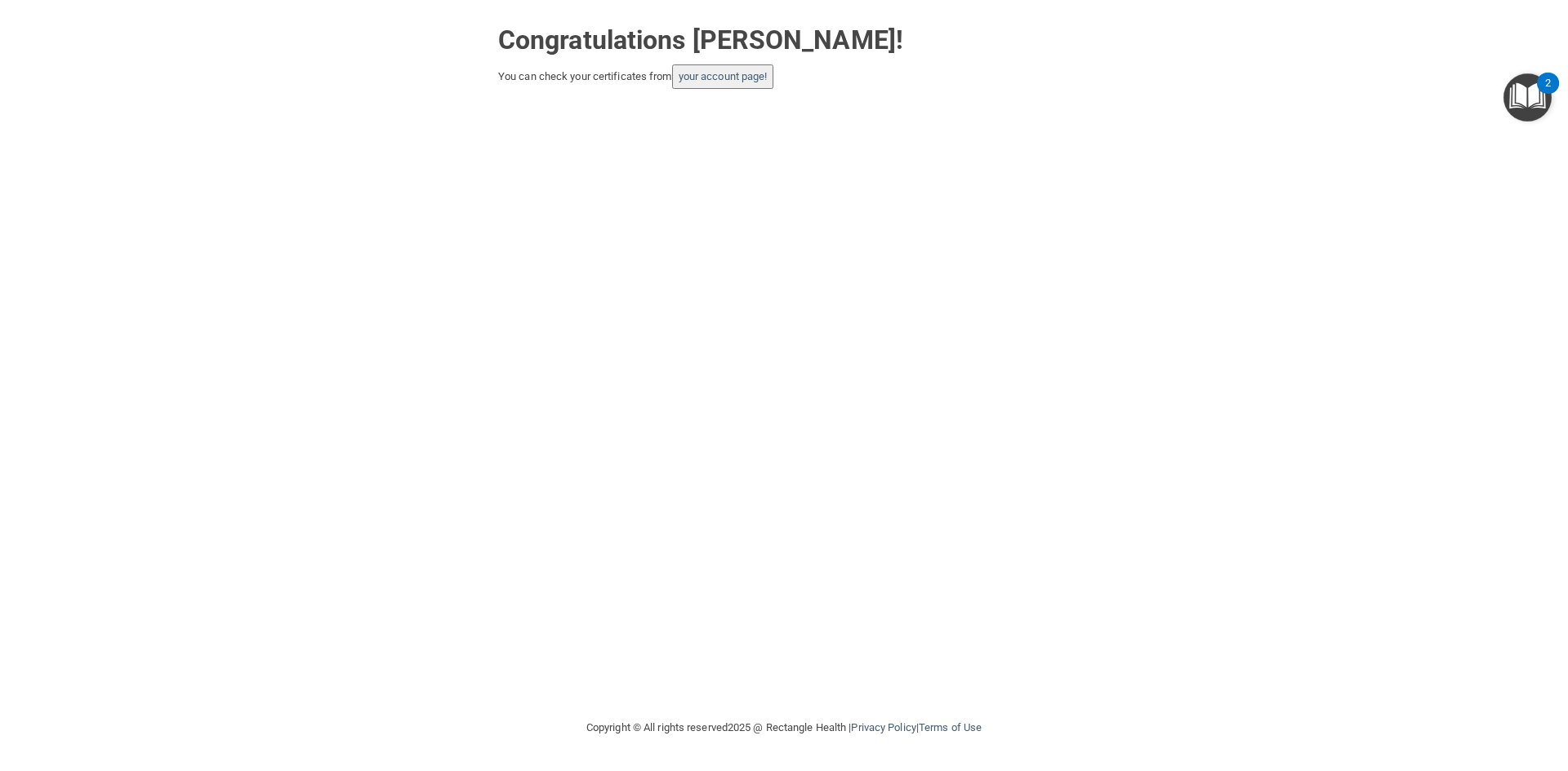
click at [730, 87] on button "your account page!" at bounding box center [722, 77] width 102 height 25
click at [740, 73] on link "your account page!" at bounding box center [722, 76] width 89 height 12
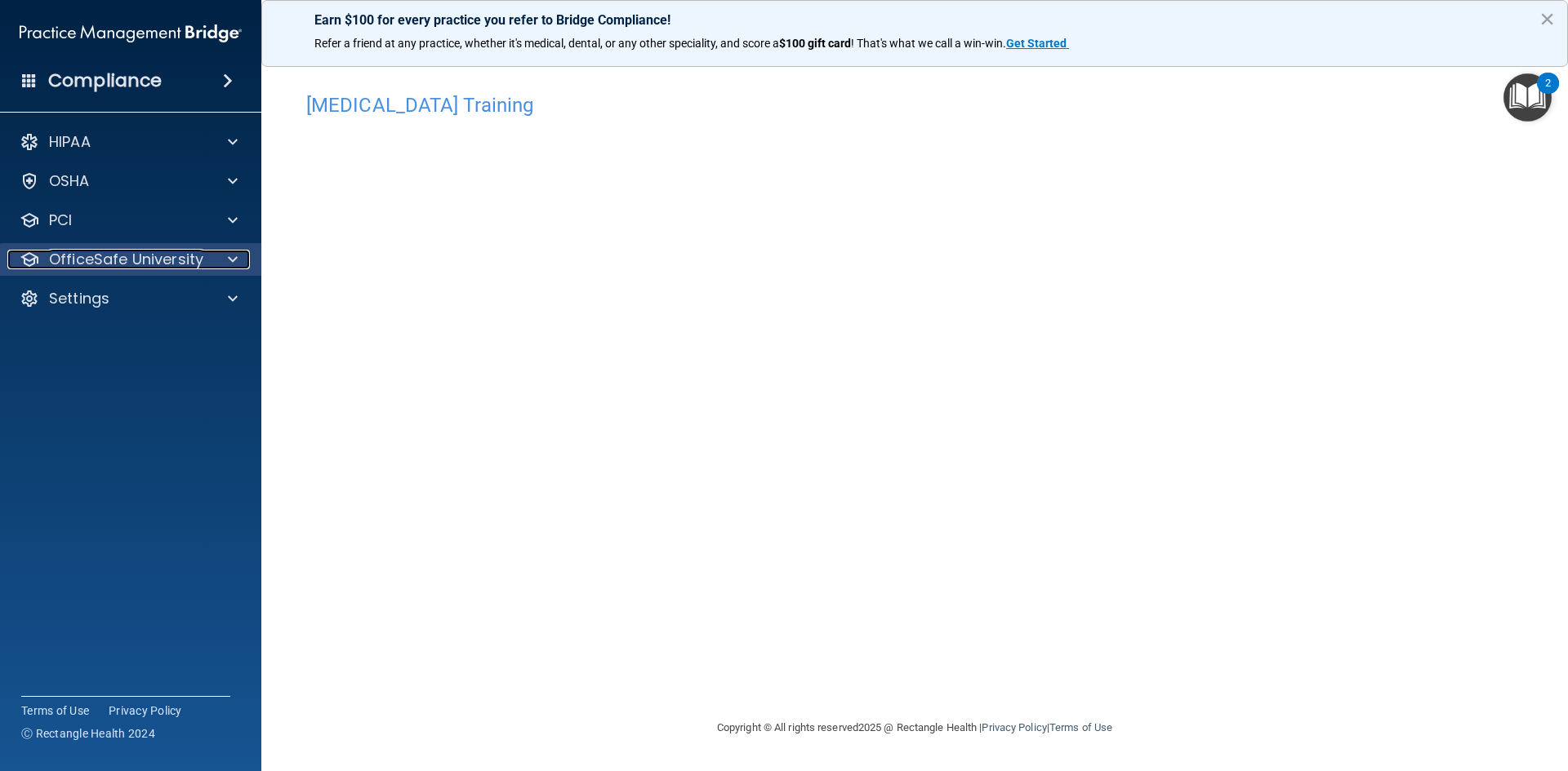
click at [66, 260] on p "OfficeSafe University" at bounding box center [126, 259] width 154 height 19
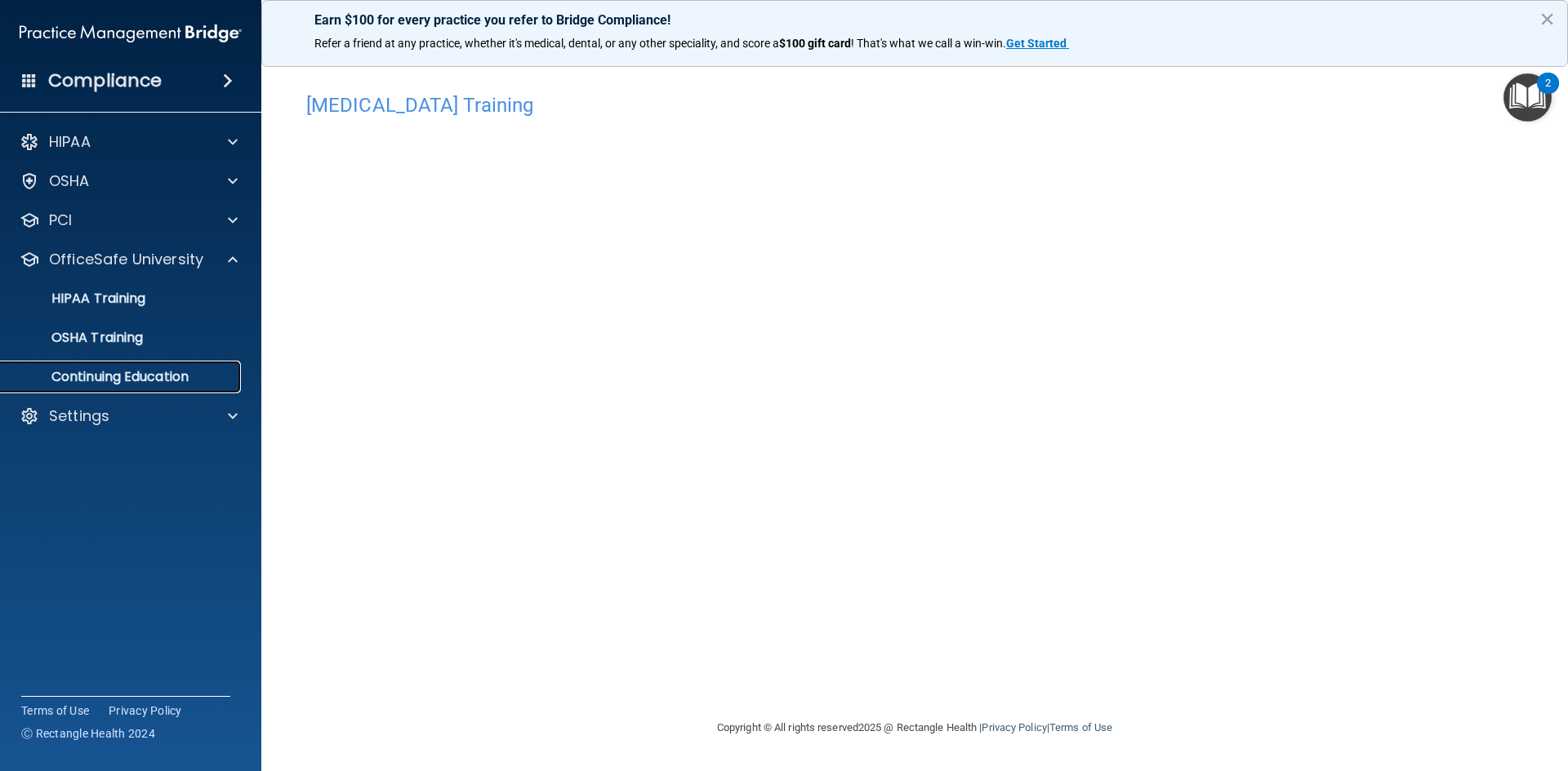
click at [84, 373] on p "Continuing Education" at bounding box center [122, 377] width 223 height 16
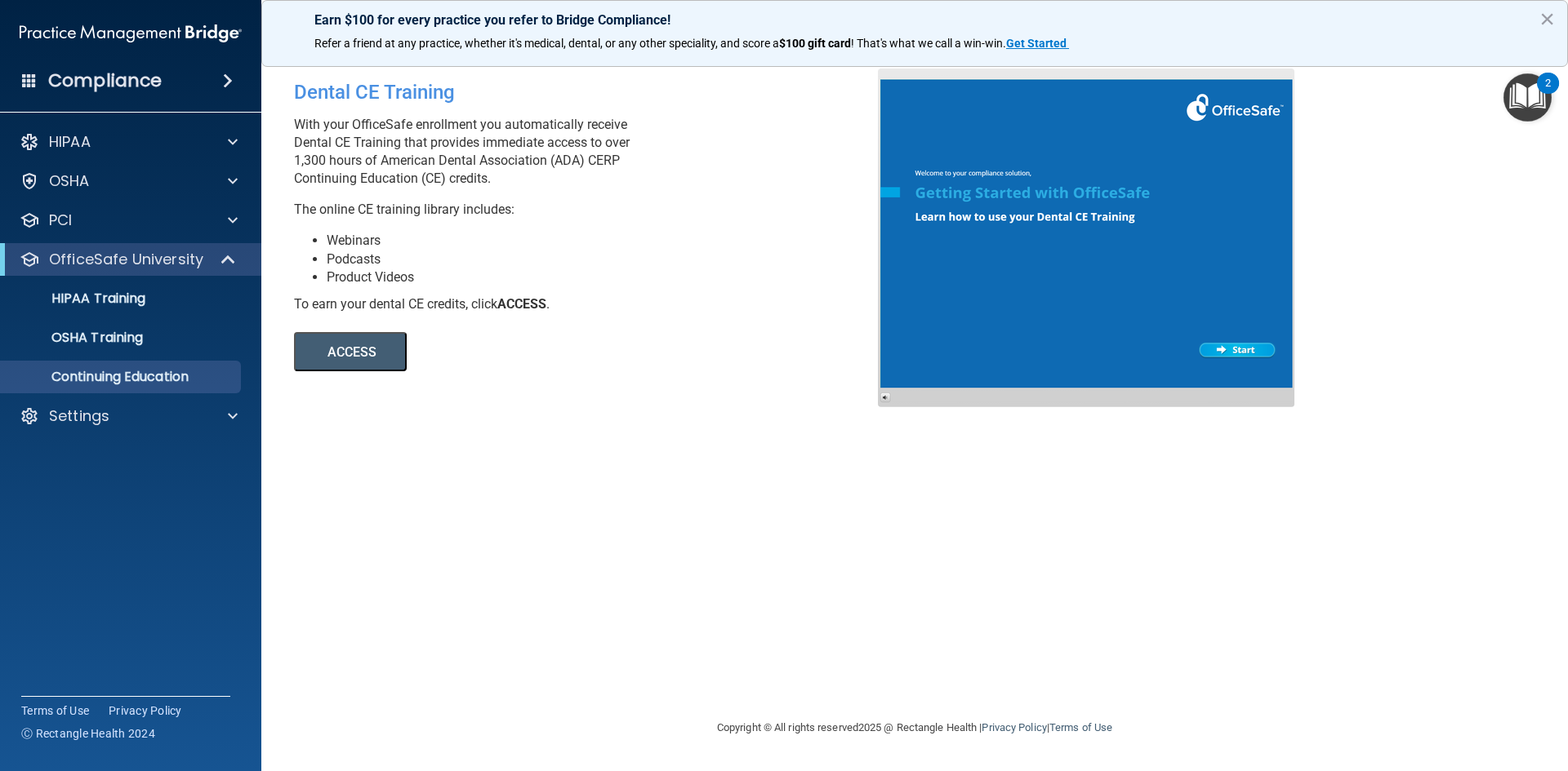
click at [348, 364] on button "ACCESS" at bounding box center [350, 351] width 112 height 39
